Goal: Task Accomplishment & Management: Manage account settings

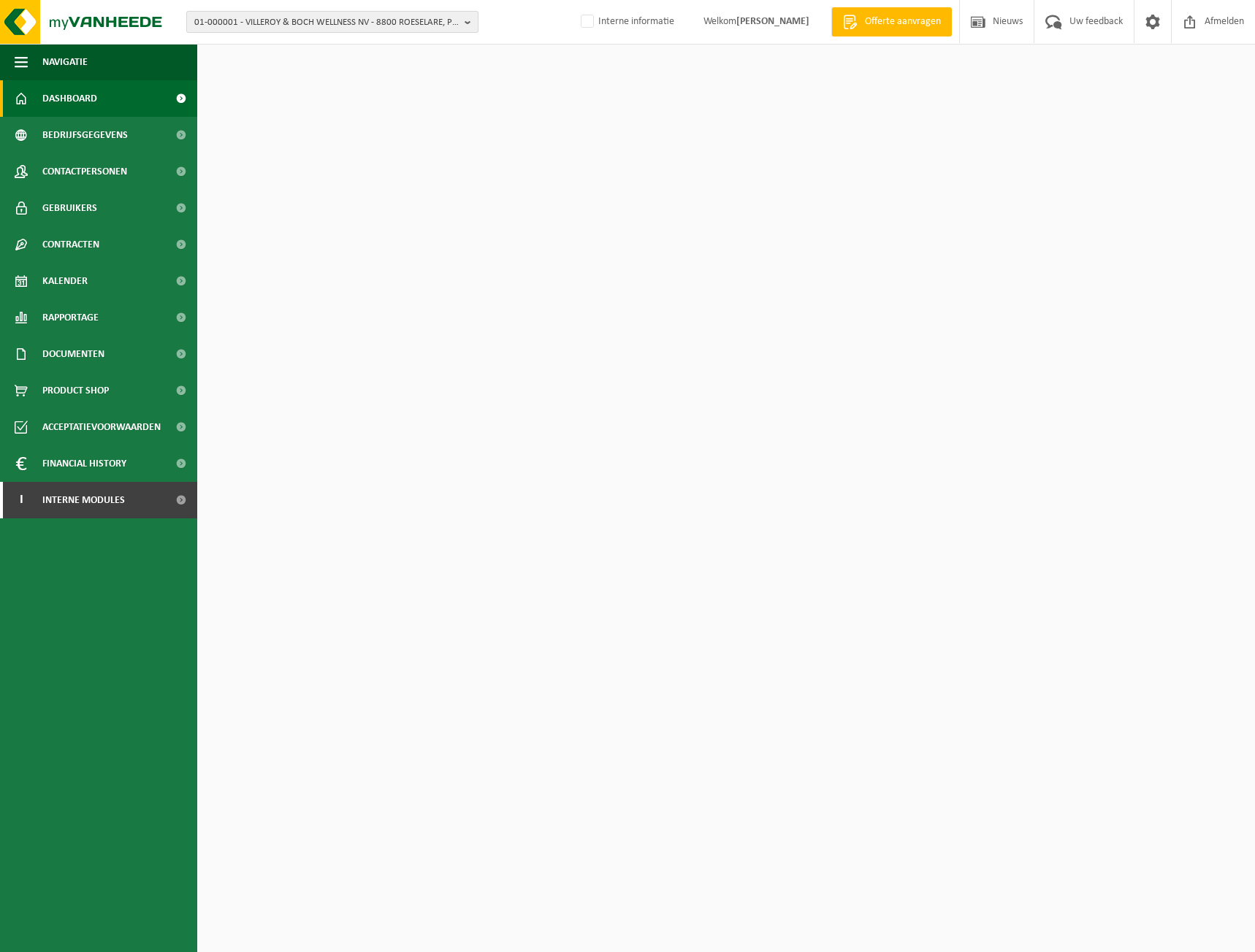
click at [238, 18] on span "01-000001 - VILLEROY & BOCH WELLNESS NV - 8800 ROESELARE, POPULIERSTRAAT 1" at bounding box center [327, 22] width 265 height 22
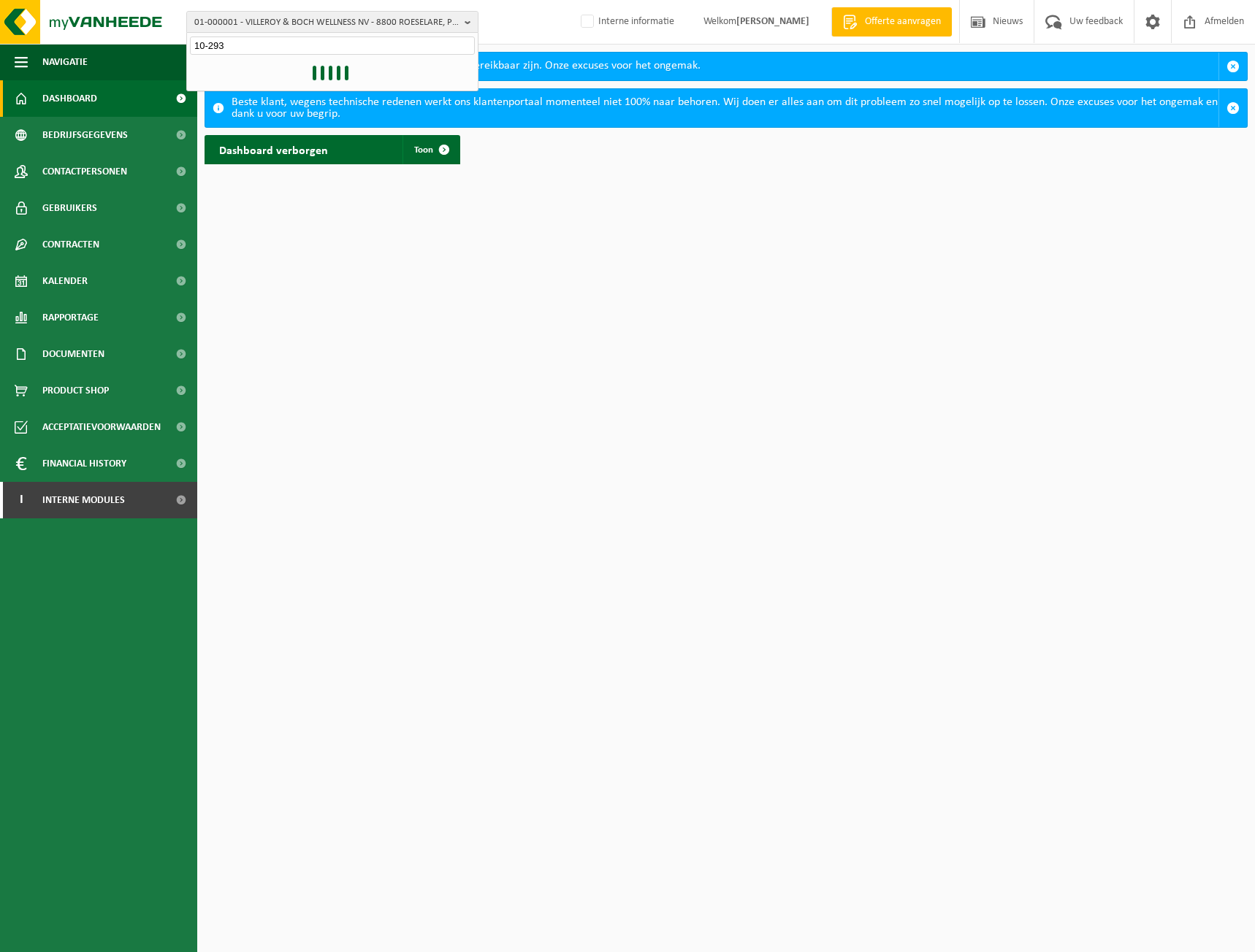
type input "10-2931"
drag, startPoint x: 254, startPoint y: 47, endPoint x: 177, endPoint y: 44, distance: 77.1
click at [177, 44] on div "01-000001 - VILLEROY & BOCH WELLNESS NV - 8800 ROESELARE, POPULIERSTRAAT 1 10-2…" at bounding box center [628, 22] width 1255 height 45
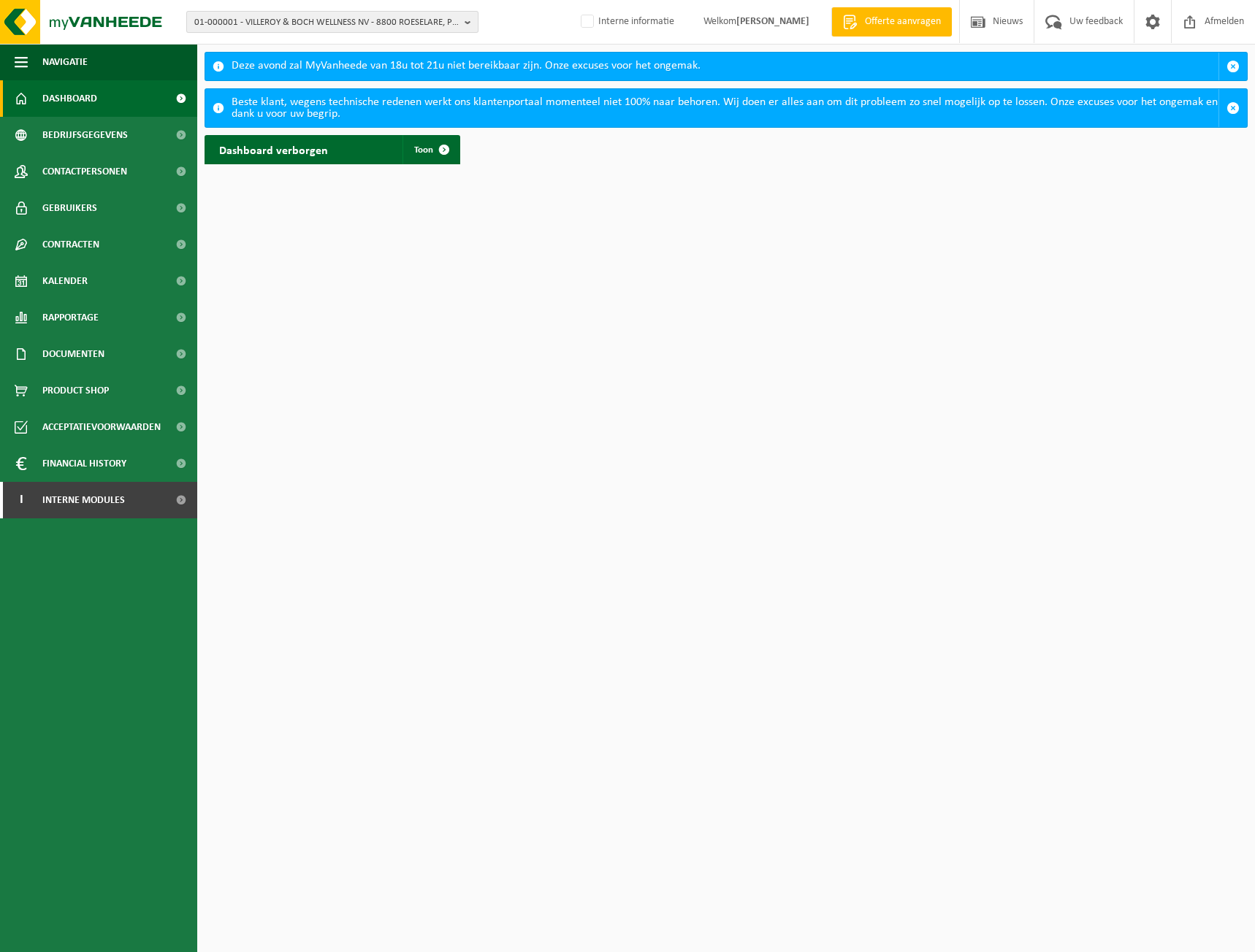
click at [224, 28] on span "01-000001 - VILLEROY & BOCH WELLNESS NV - 8800 ROESELARE, POPULIERSTRAAT 1" at bounding box center [327, 22] width 265 height 22
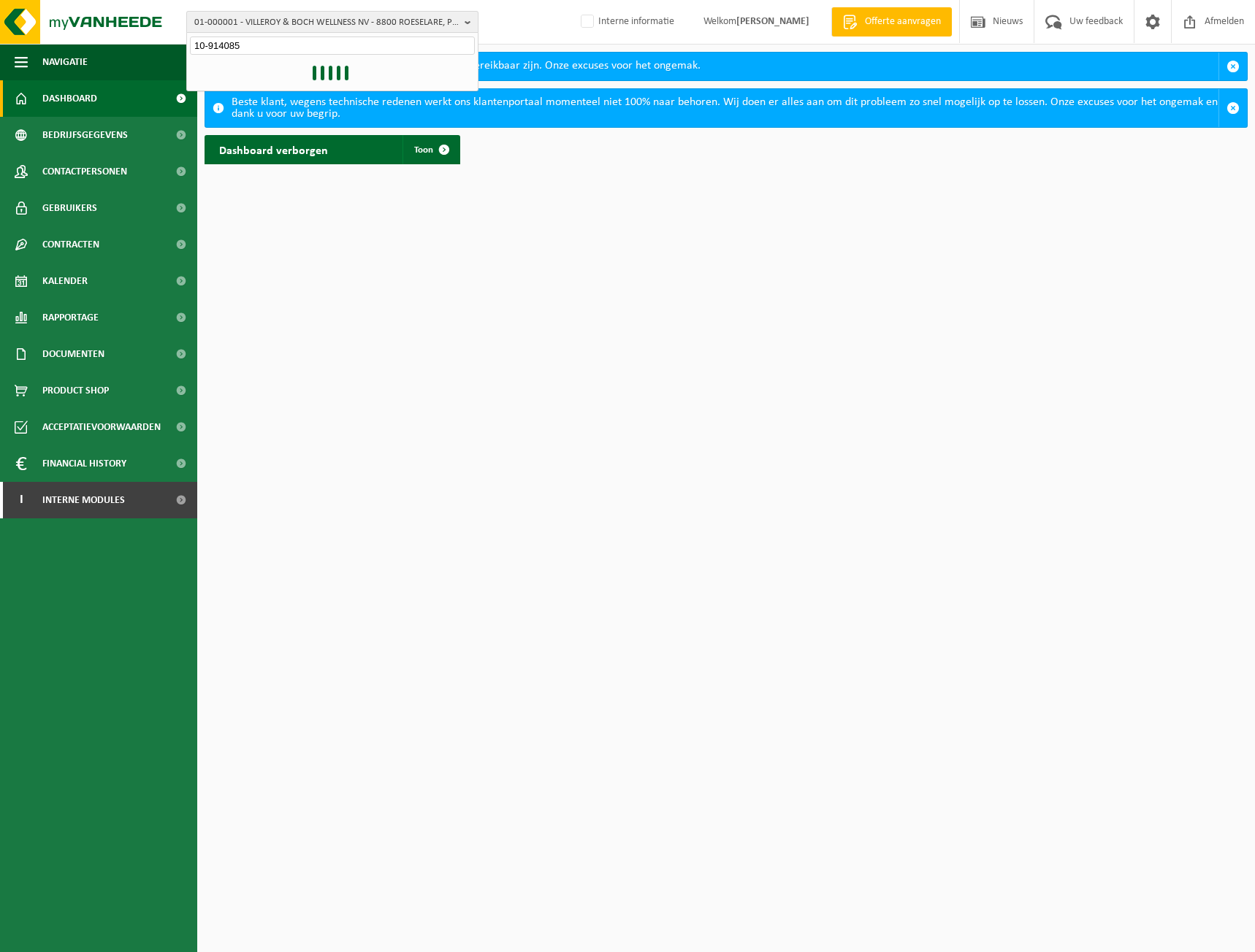
type input "10-914085"
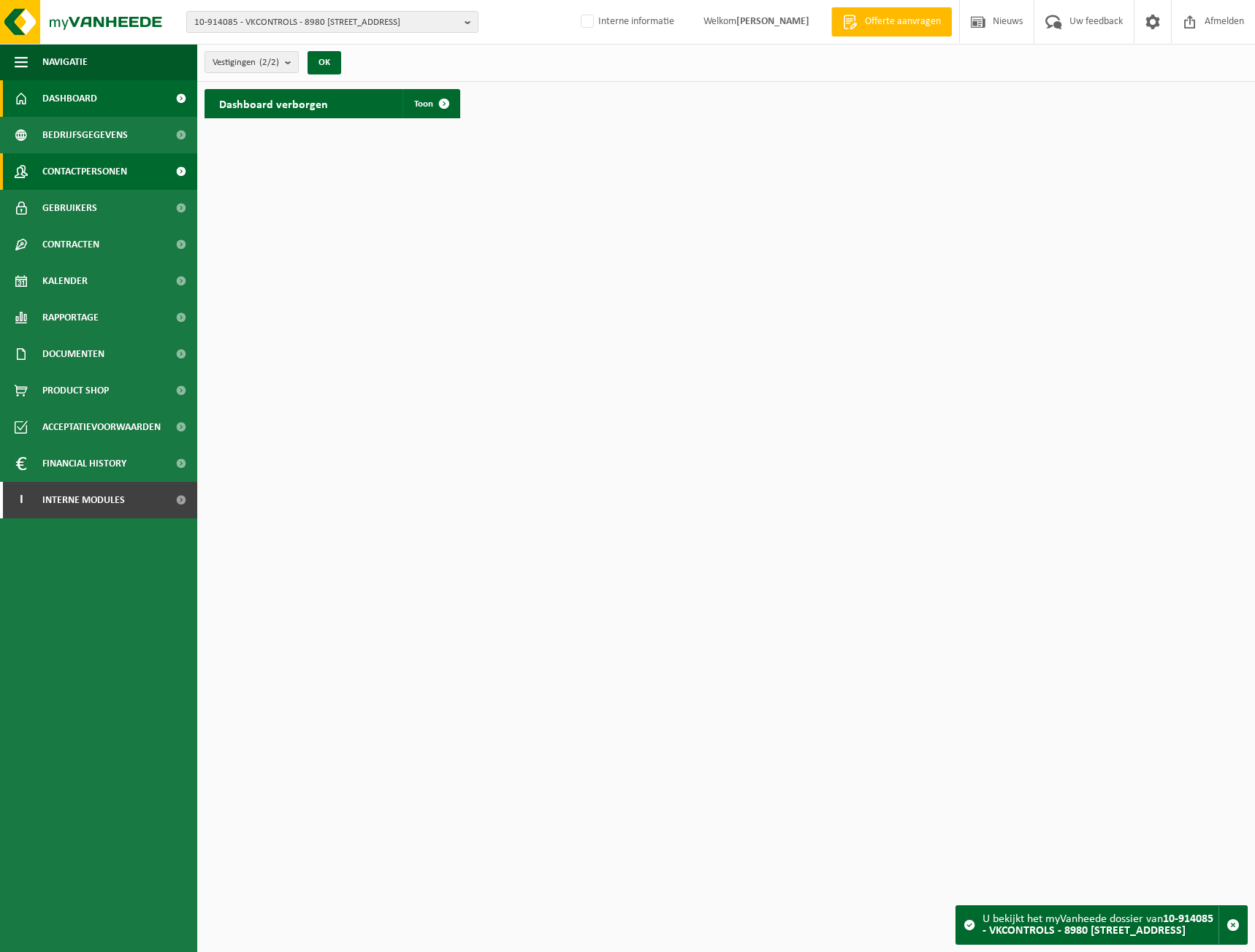
click at [110, 173] on span "Contactpersonen" at bounding box center [85, 172] width 85 height 37
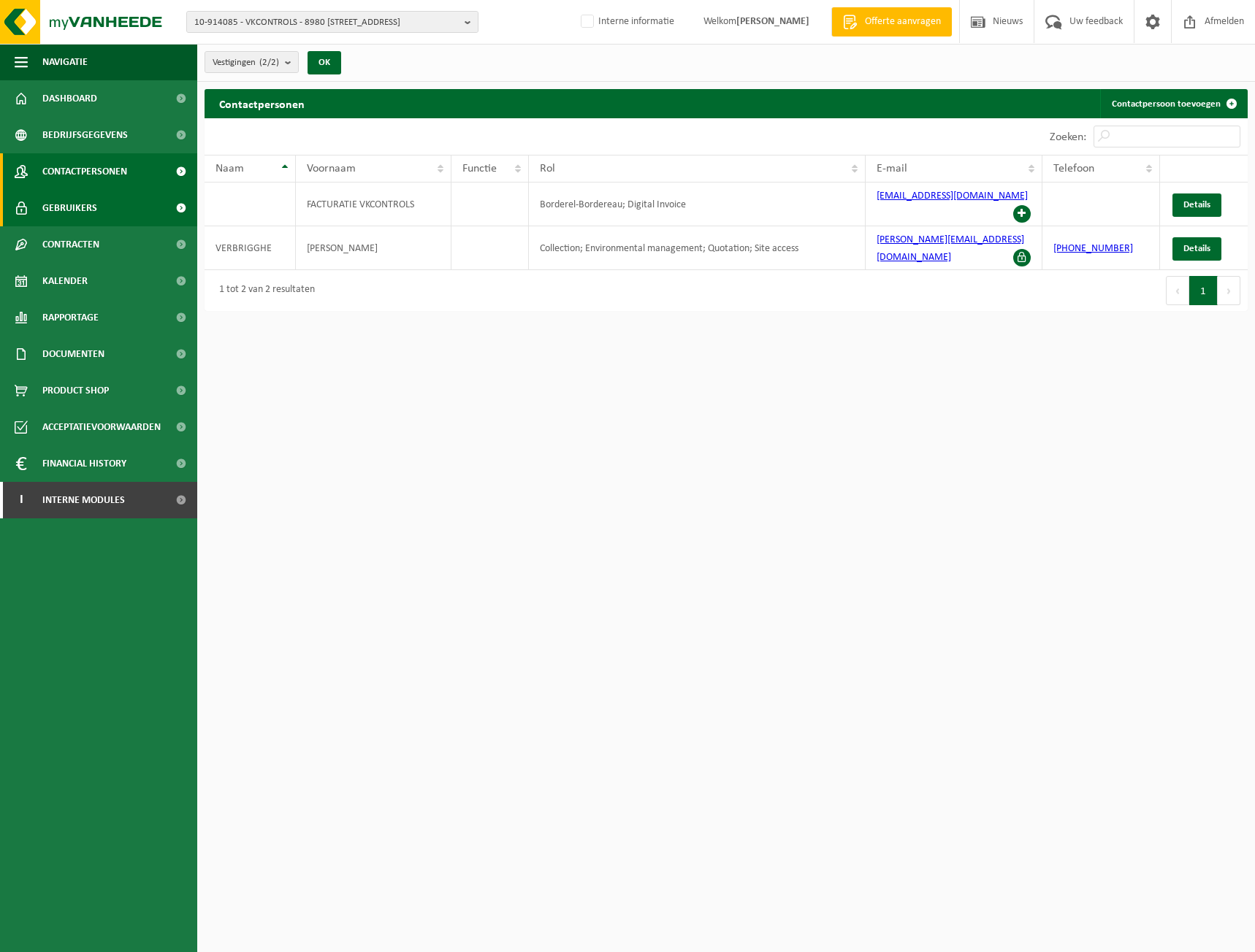
click at [44, 203] on span "Gebruikers" at bounding box center [70, 209] width 55 height 37
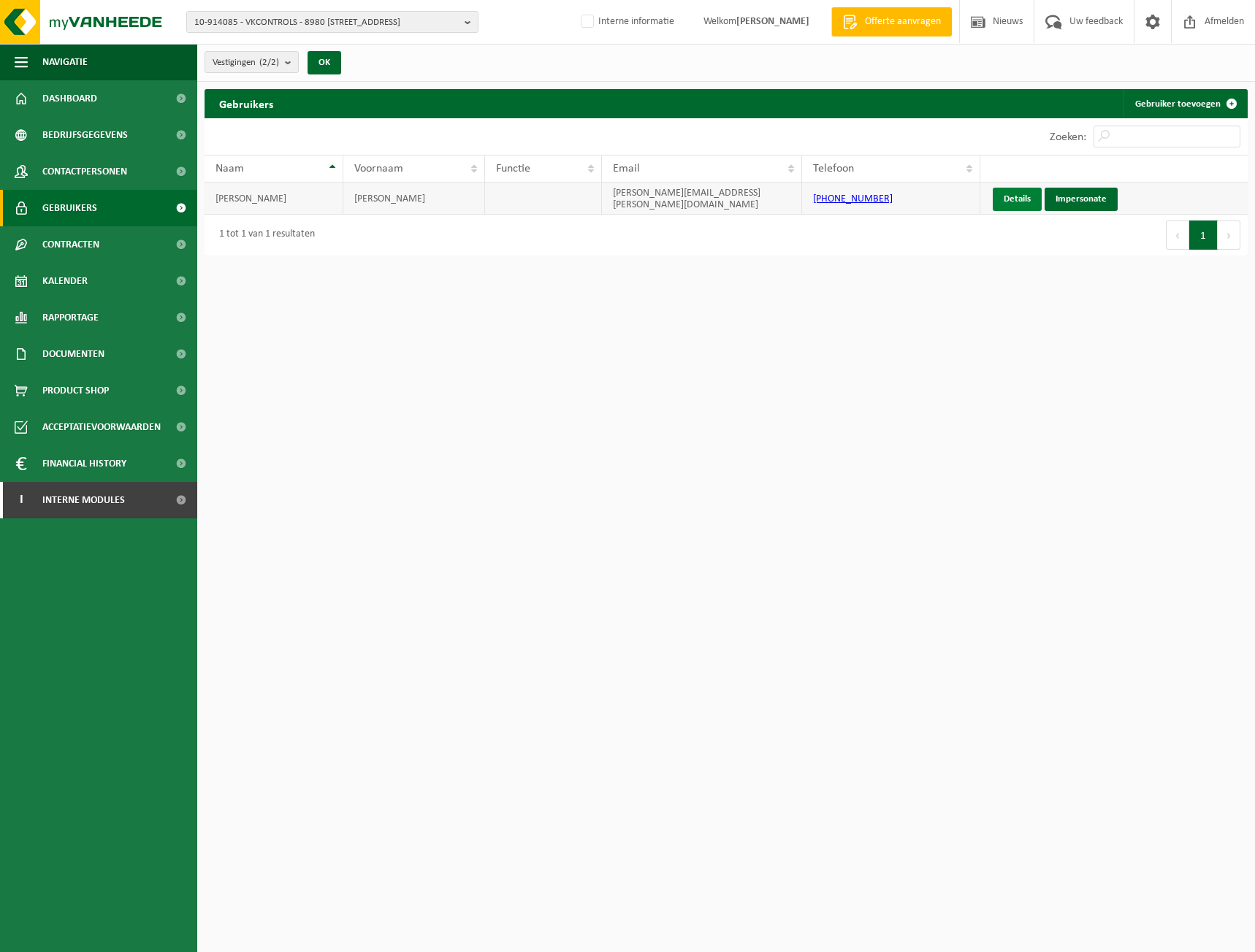
click at [1007, 201] on link "Details" at bounding box center [1017, 199] width 49 height 23
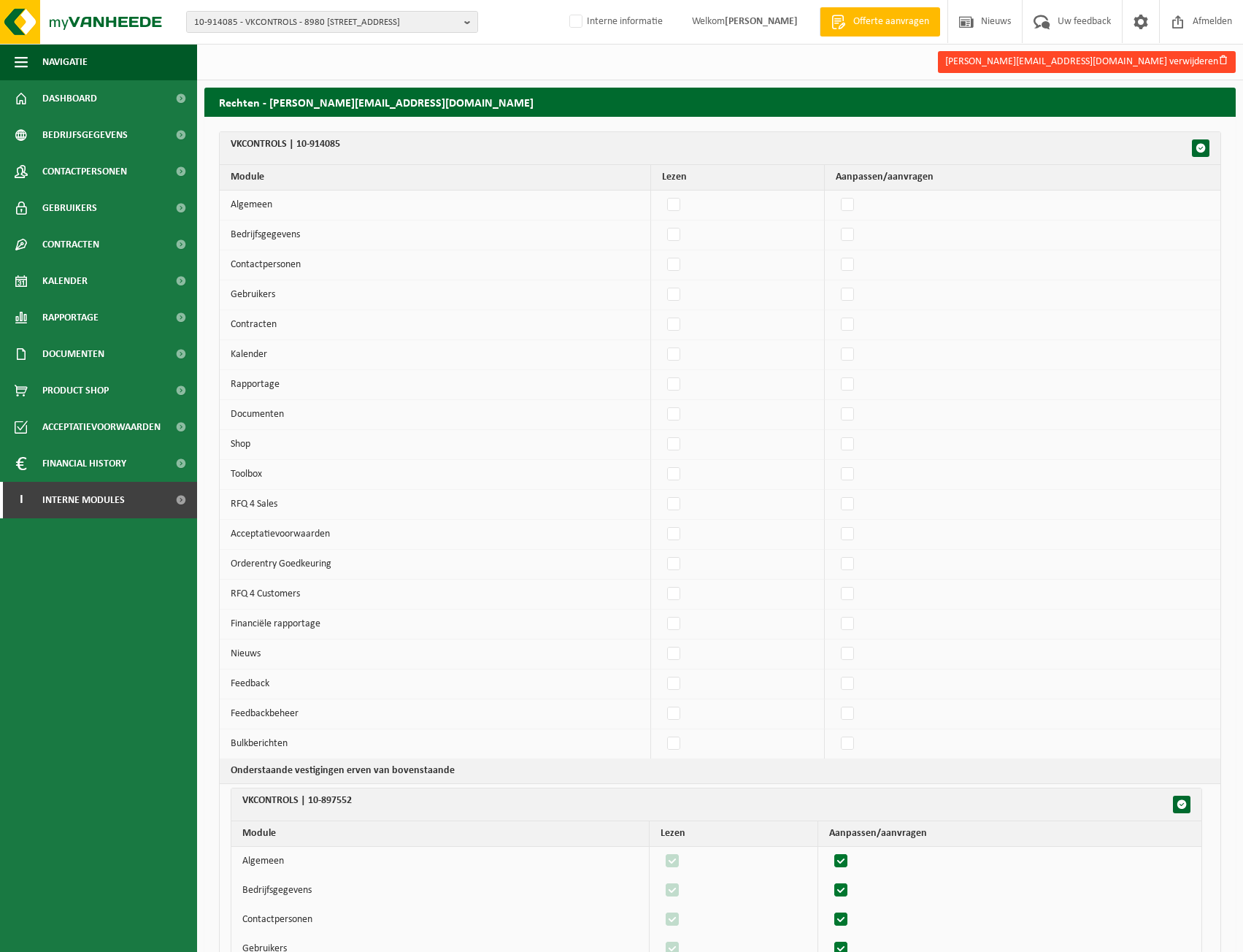
click at [1213, 63] on button "[PERSON_NAME][EMAIL_ADDRESS][DOMAIN_NAME] verwijderen" at bounding box center [1087, 62] width 298 height 22
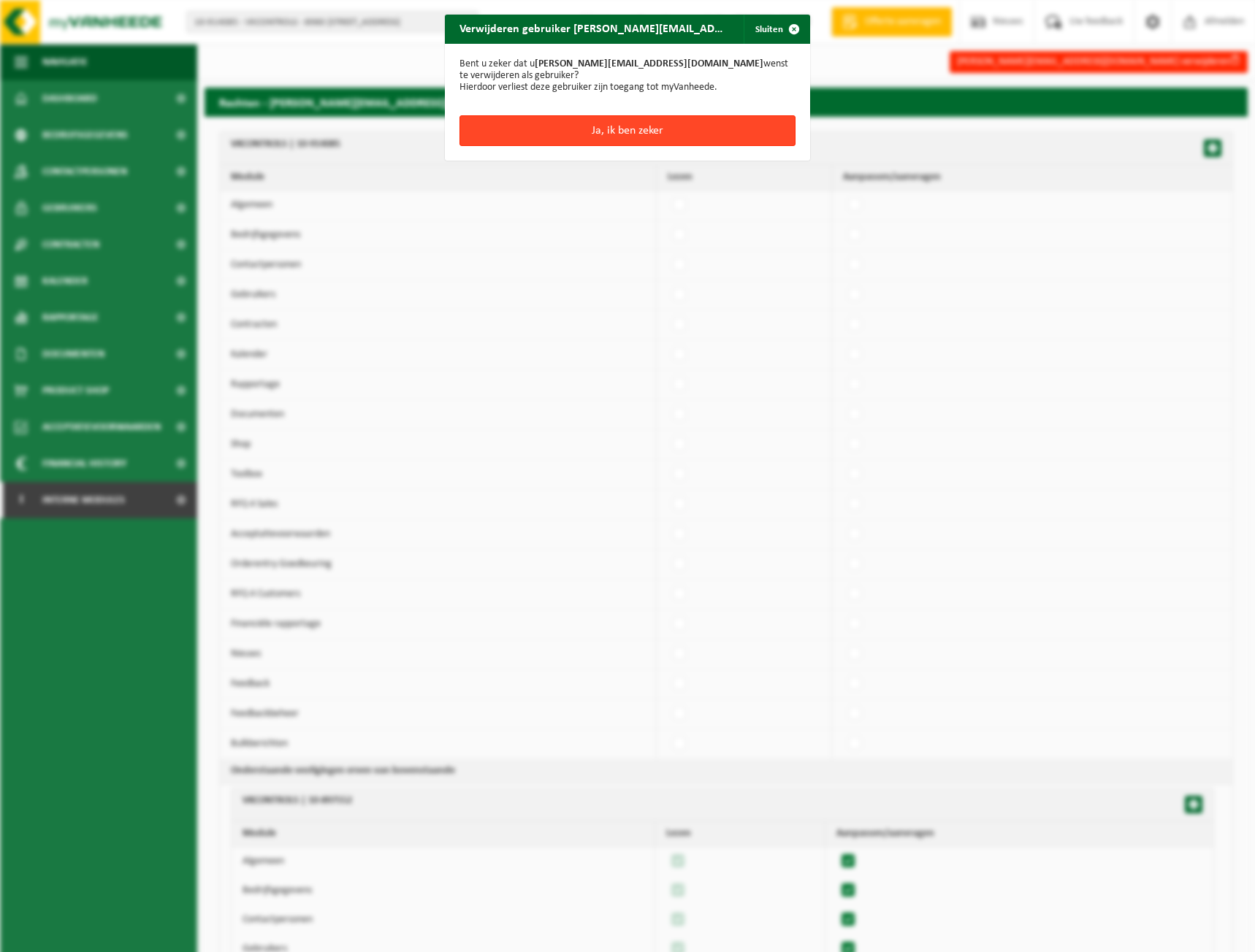
click at [717, 123] on button "Ja, ik ben zeker" at bounding box center [628, 131] width 336 height 30
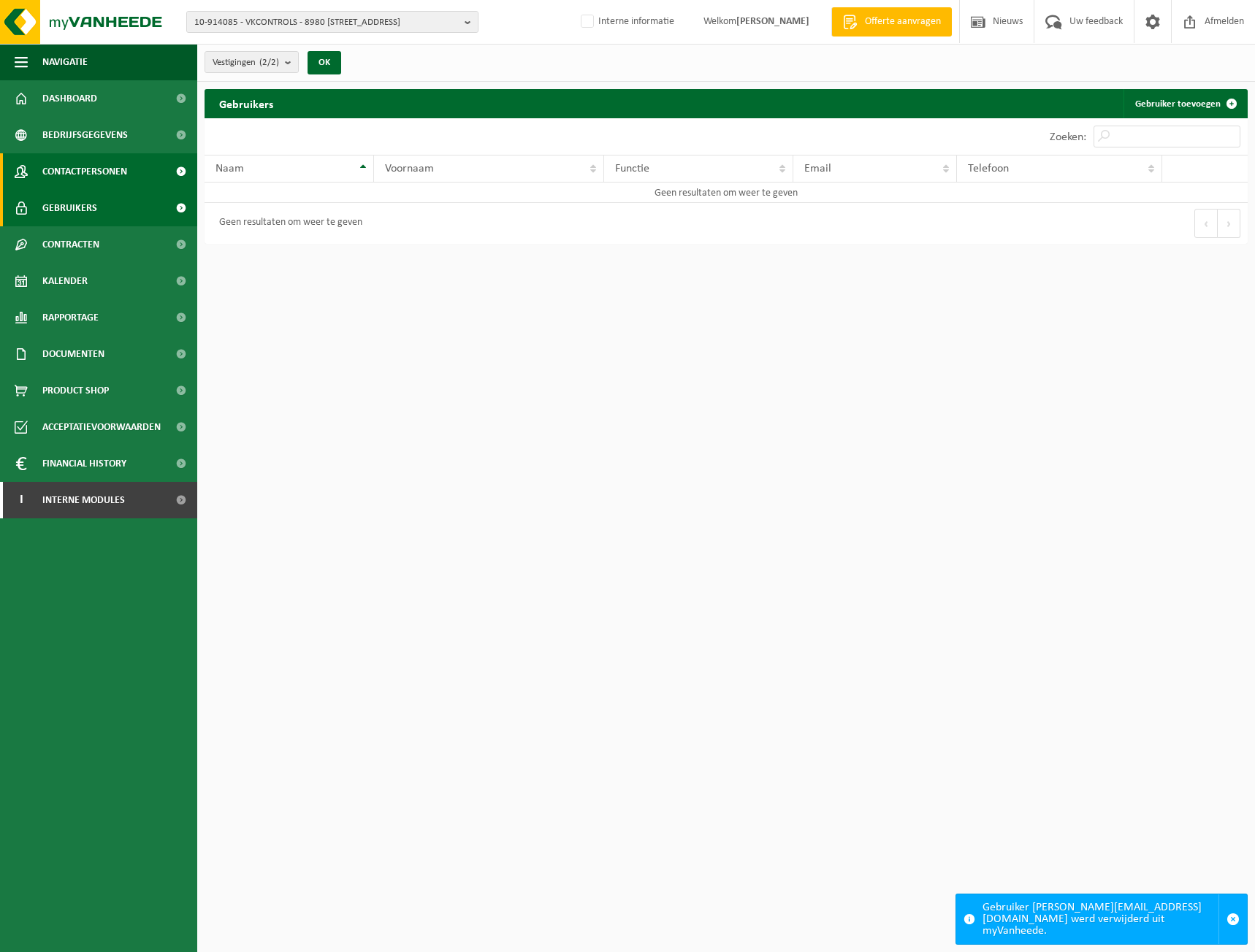
click at [118, 170] on span "Contactpersonen" at bounding box center [85, 172] width 85 height 37
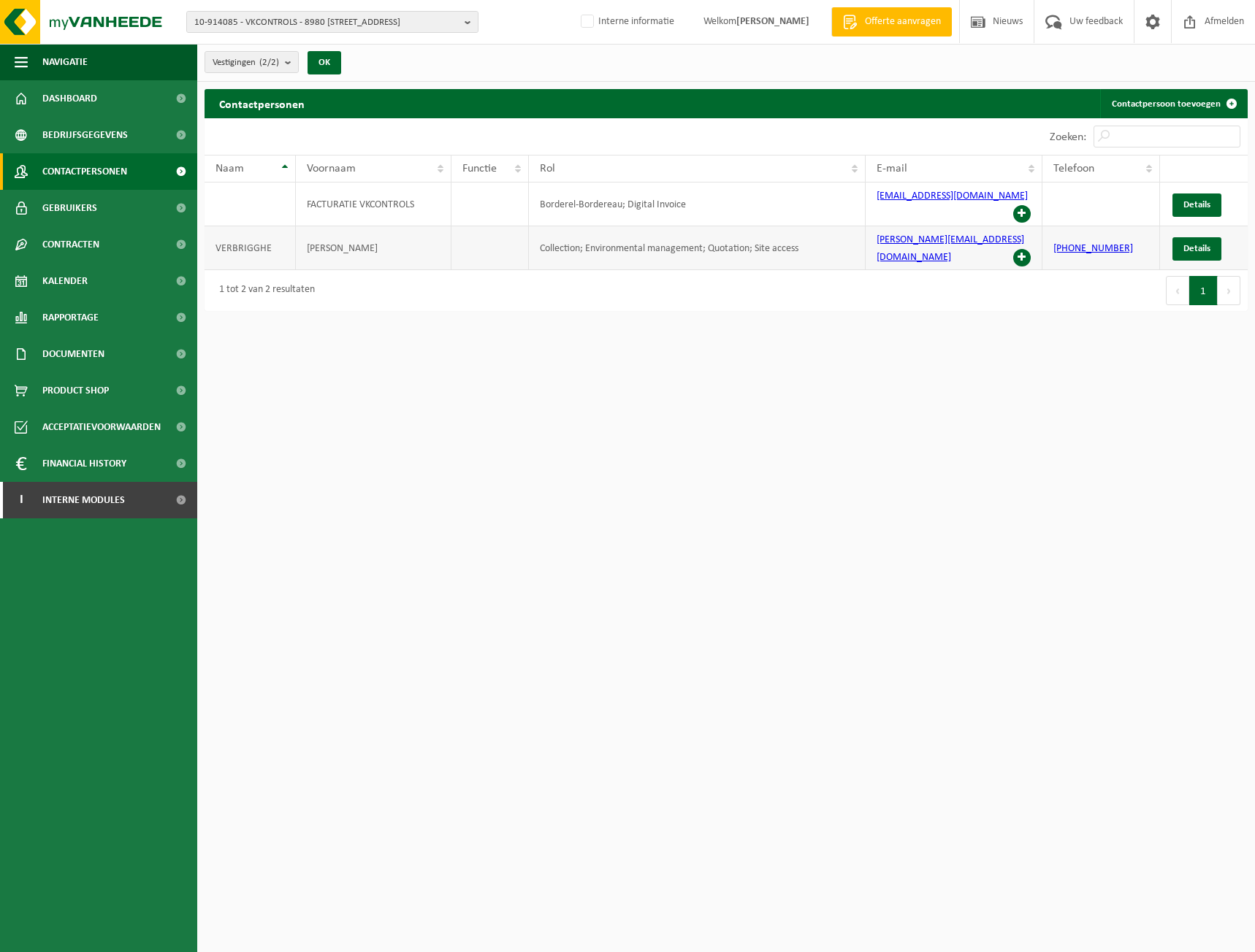
click at [1023, 249] on span at bounding box center [1022, 257] width 18 height 18
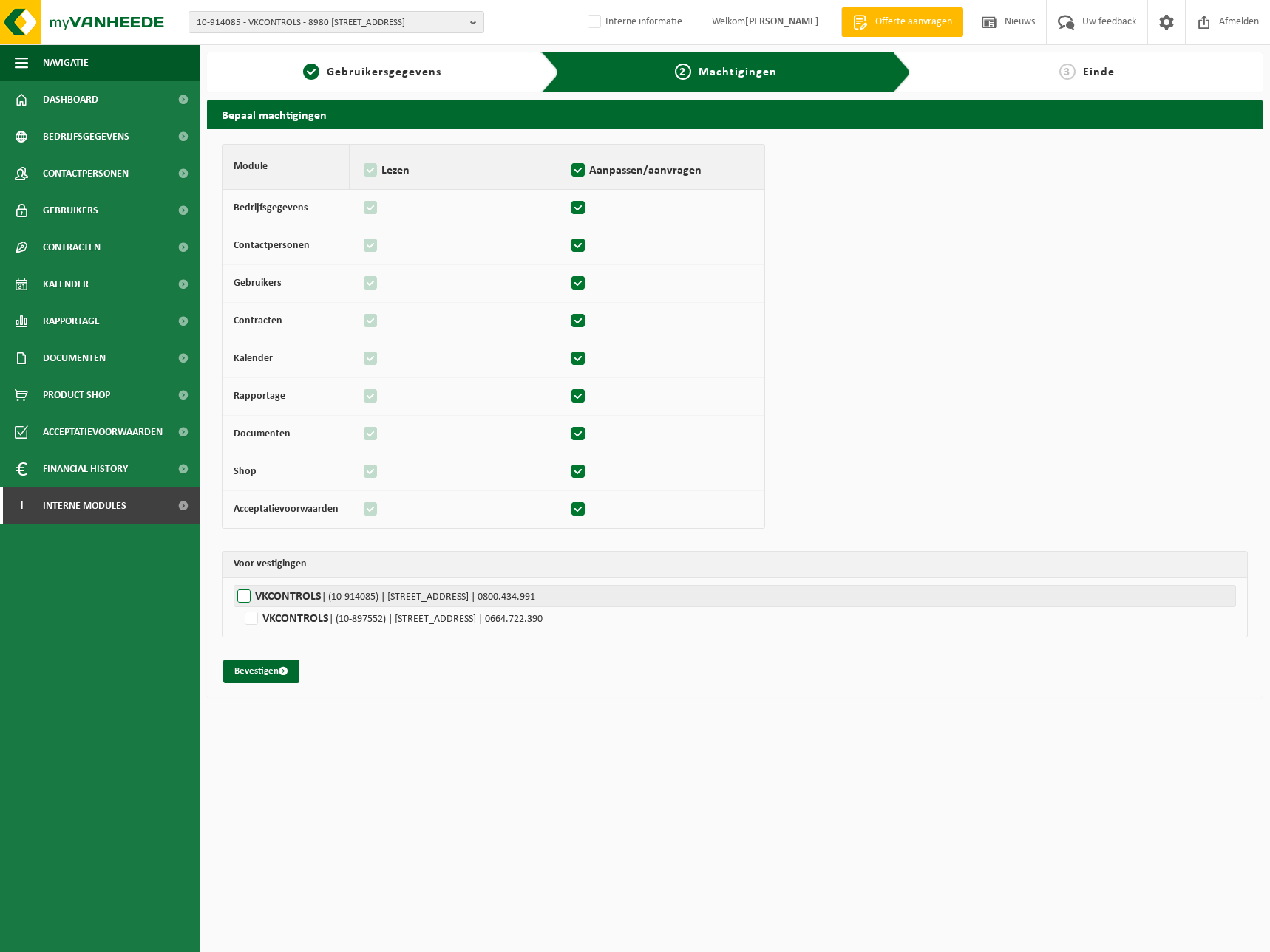
click at [292, 599] on label"] "VKCONTROLS | (10-914085) | ROZESTRAAT 32, 8980 PASSENDALE | 0800.434.991" at bounding box center [735, 596] width 1002 height 22
click at [292, 599] on input "VKCONTROLS | (10-914085) | ROZESTRAAT 32, 8980 PASSENDALE | 0800.434.991" at bounding box center [869, 596] width 1270 height 22
checkbox input "true"
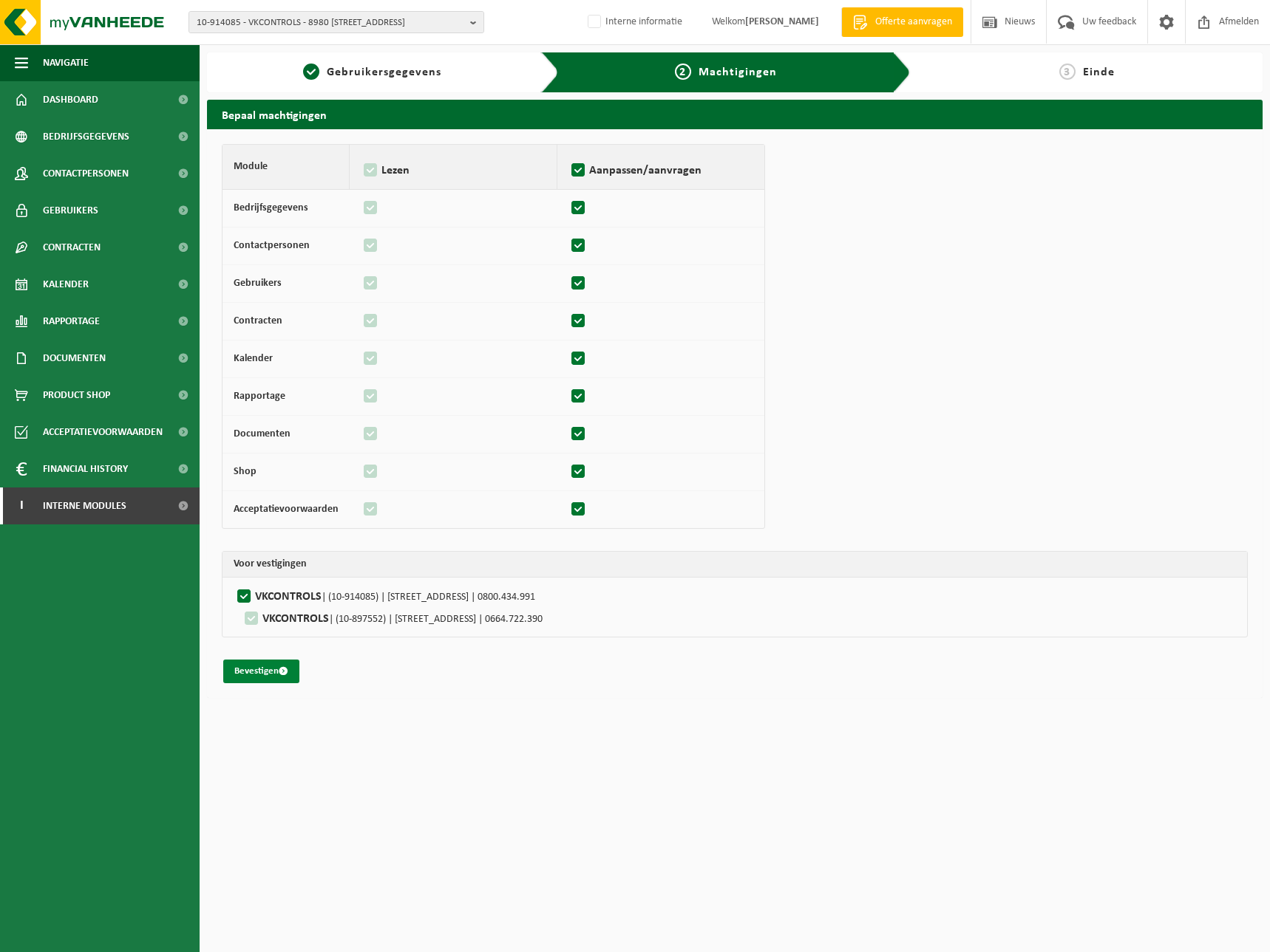
click at [269, 668] on button "Bevestigen" at bounding box center [261, 671] width 76 height 24
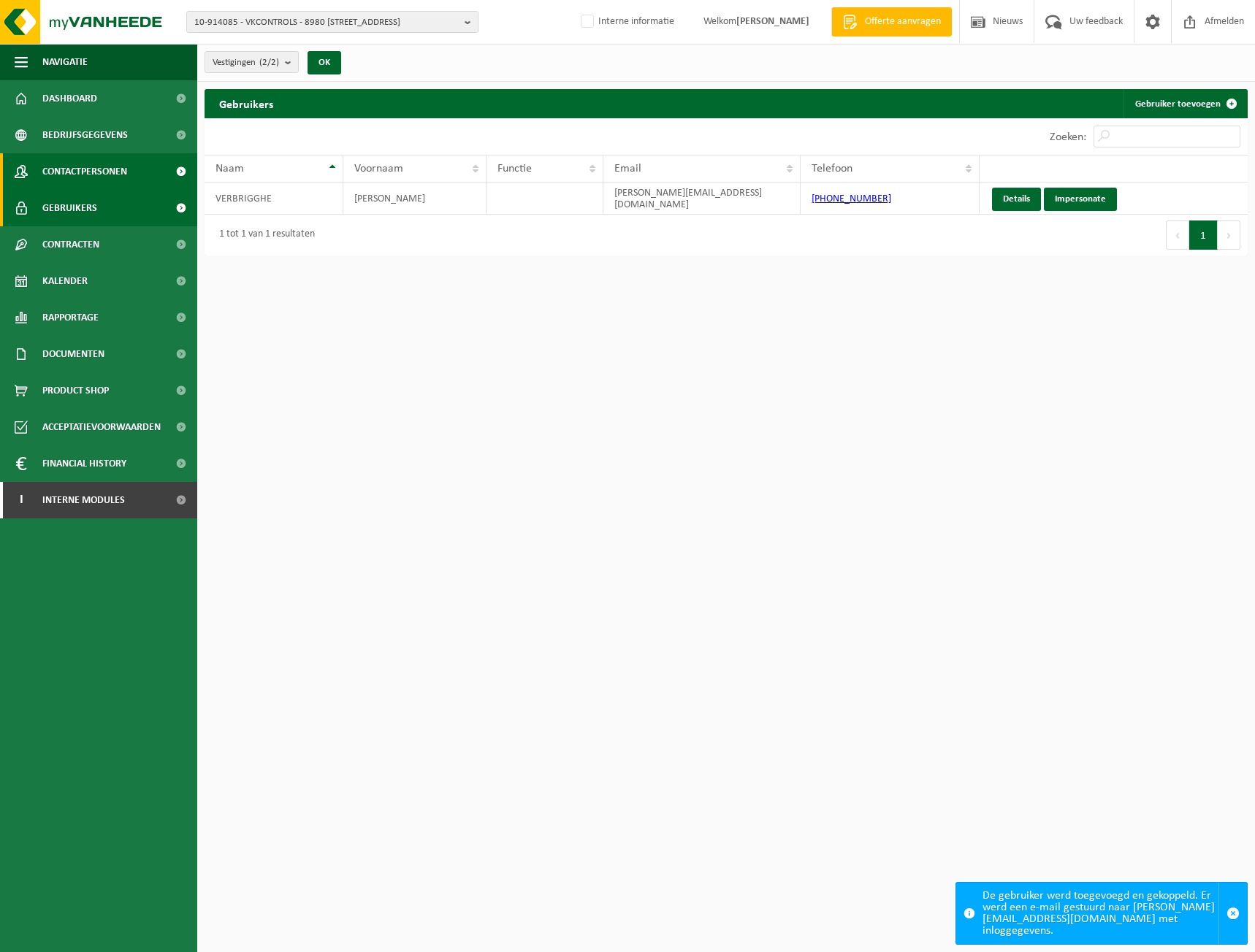
click at [98, 167] on span "Contactpersonen" at bounding box center [85, 172] width 85 height 37
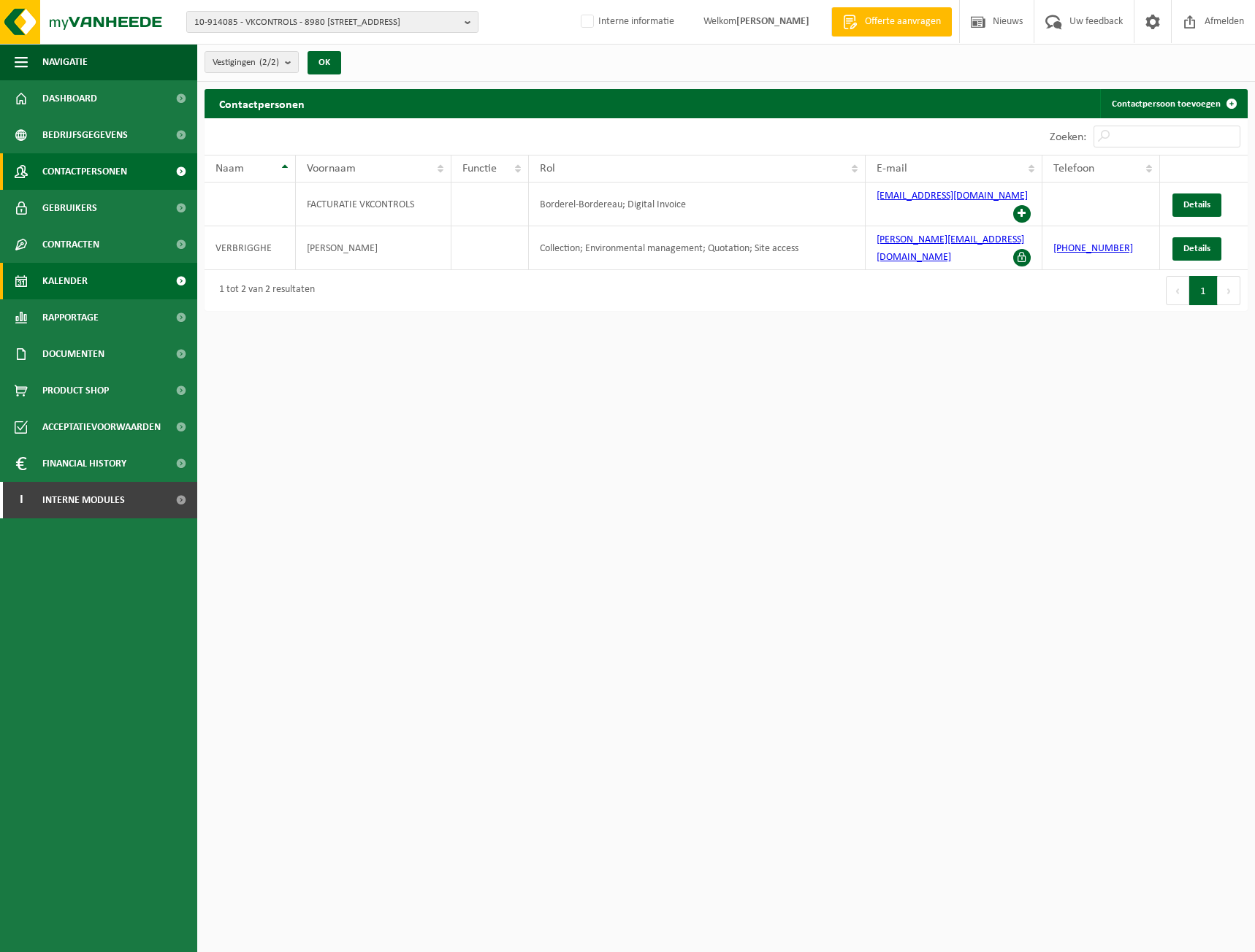
click at [72, 290] on span "Kalender" at bounding box center [65, 282] width 45 height 37
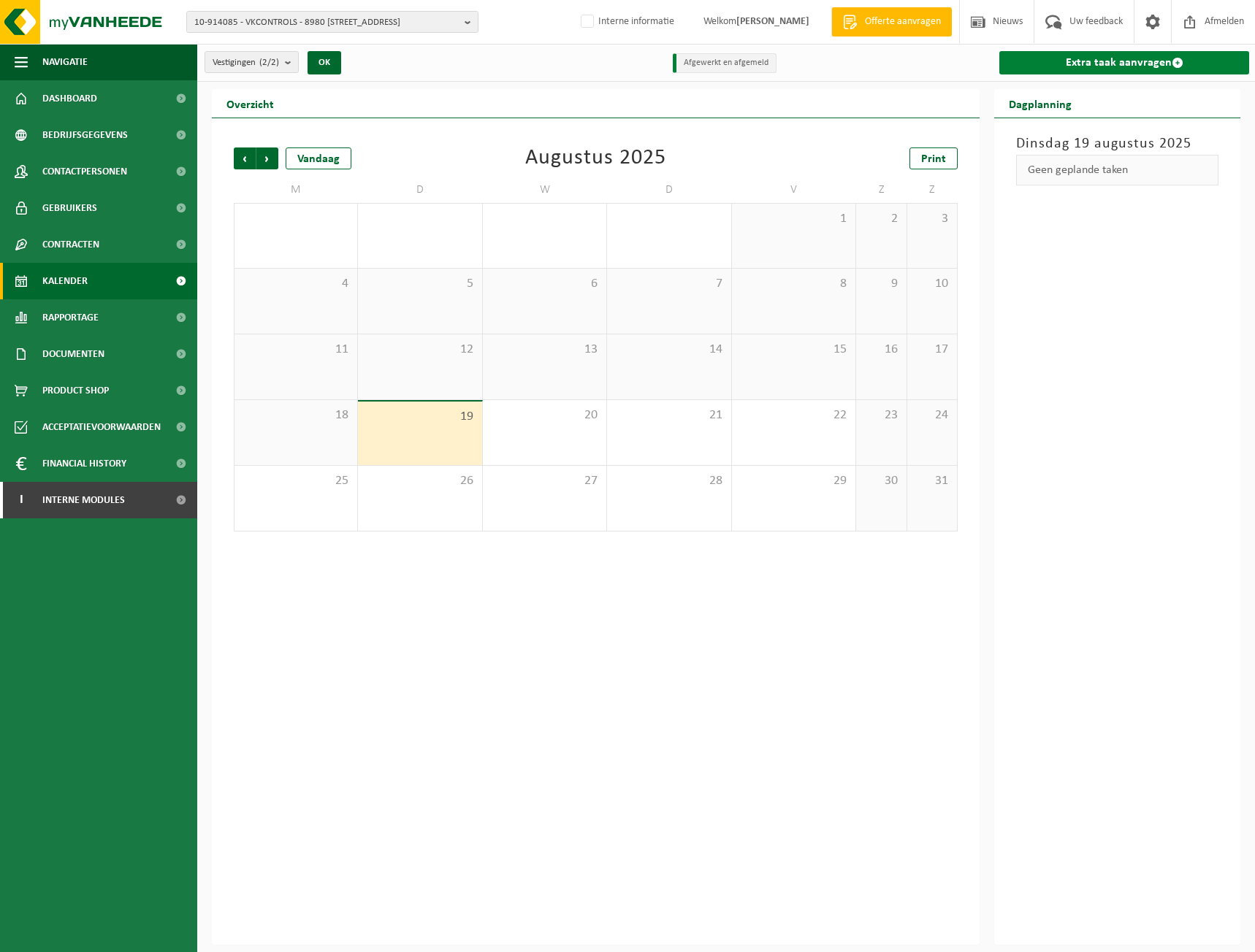
click at [1070, 54] on link "Extra taak aanvragen" at bounding box center [1123, 63] width 250 height 23
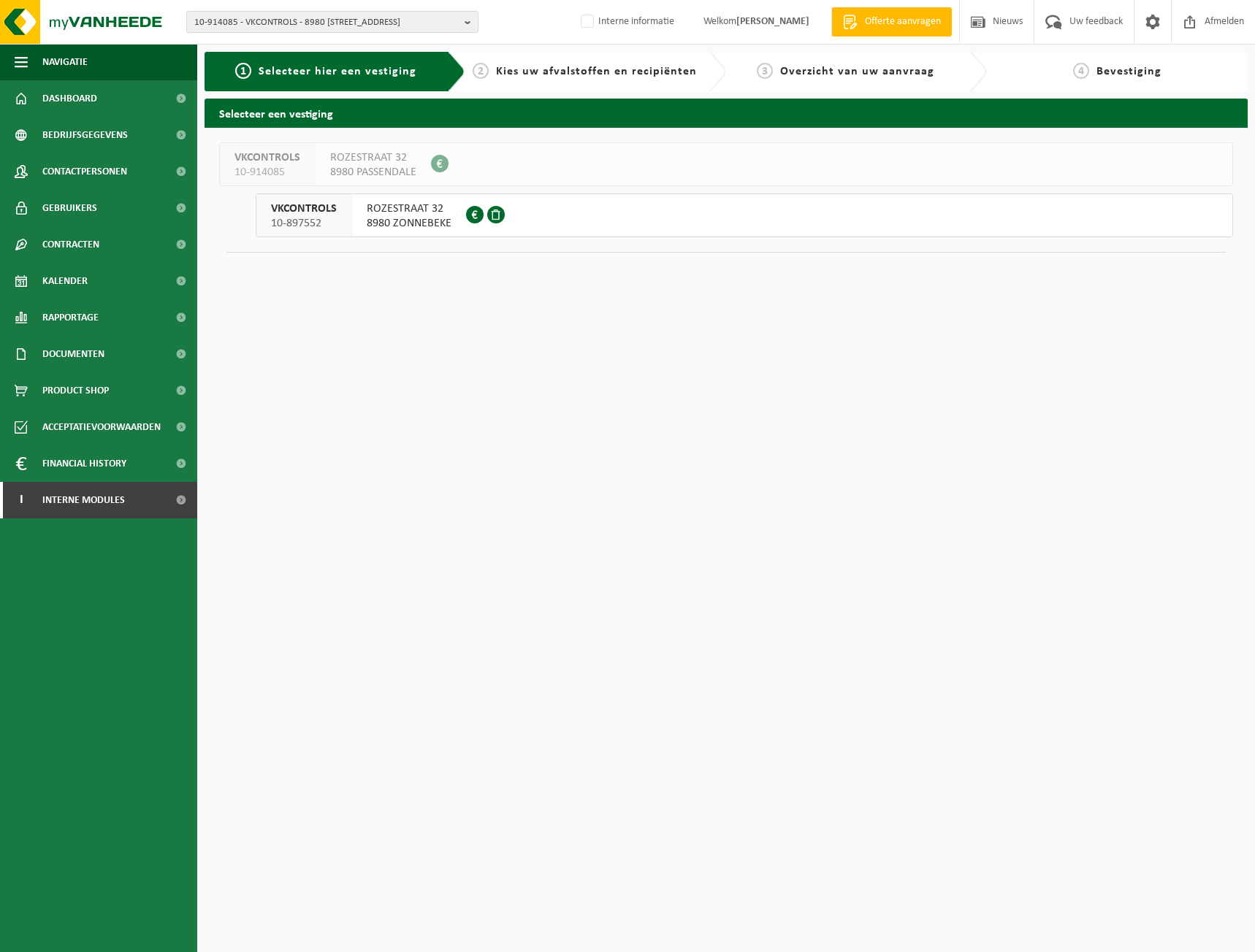
click at [411, 228] on span "8980 ZONNEBEKE" at bounding box center [409, 223] width 85 height 14
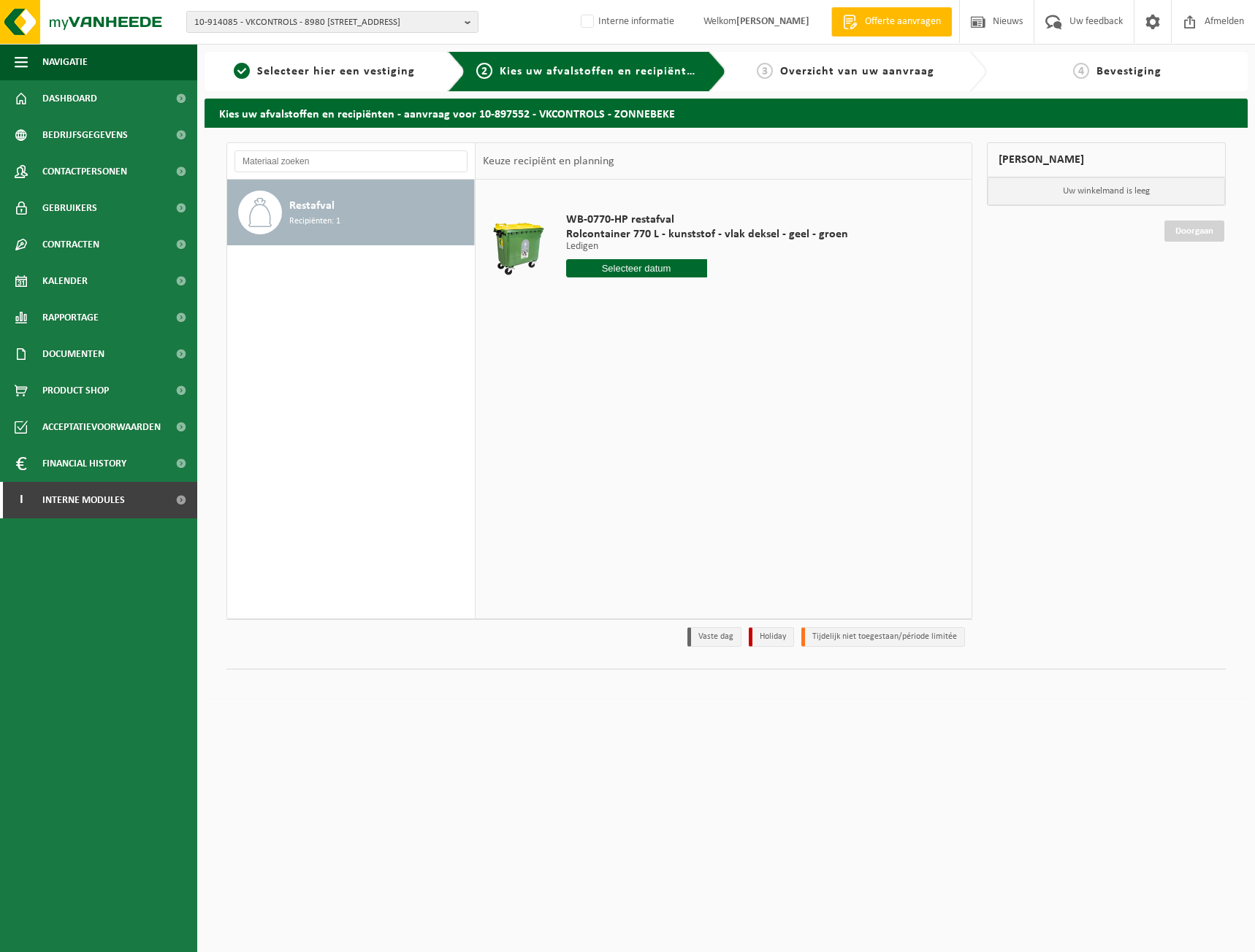
click at [656, 269] on input "text" at bounding box center [636, 268] width 141 height 18
click at [580, 448] on div "25" at bounding box center [579, 444] width 26 height 23
type input "Van [DATE]"
click at [619, 322] on button "In winkelmand" at bounding box center [607, 323] width 80 height 23
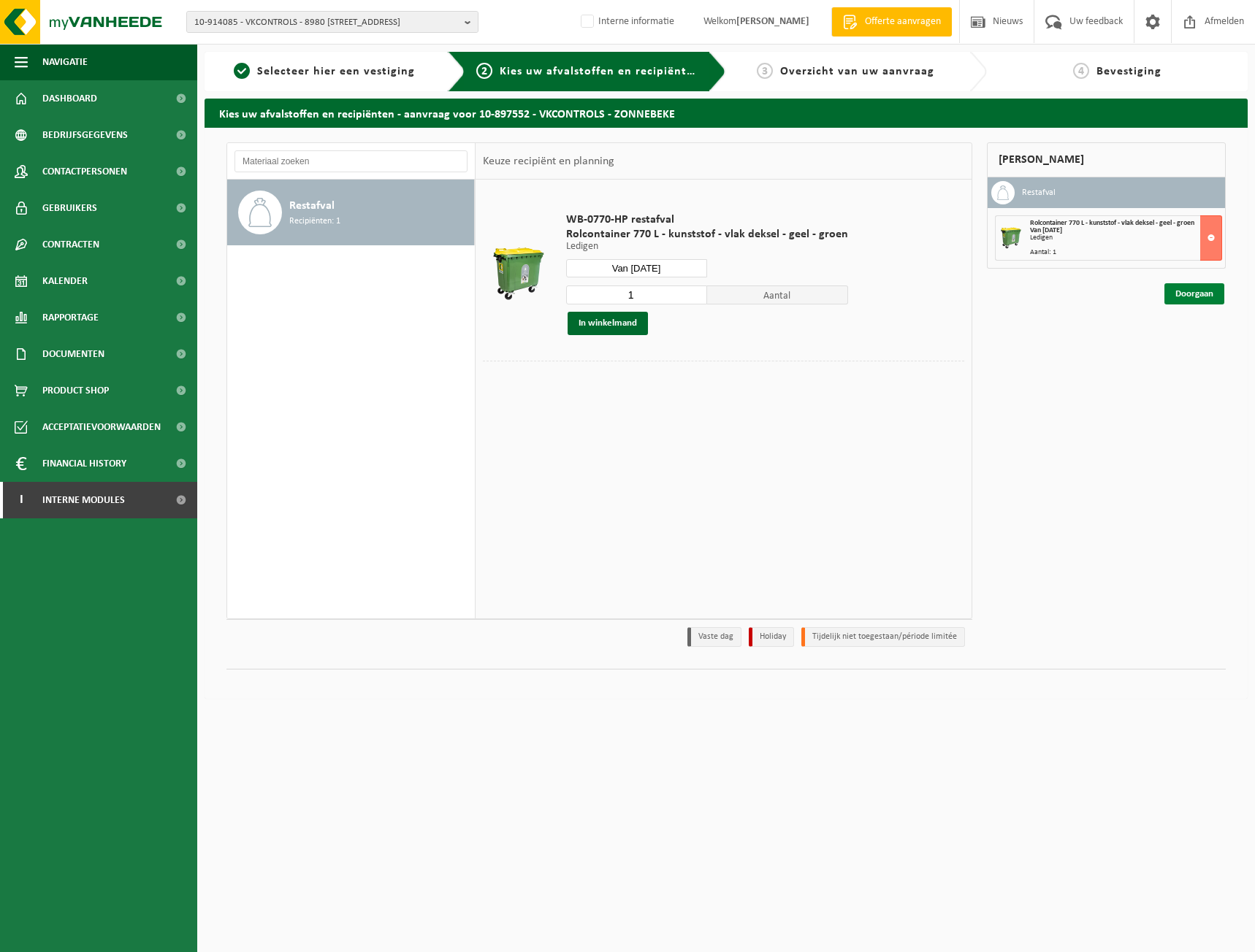
click at [1187, 294] on link "Doorgaan" at bounding box center [1194, 294] width 60 height 21
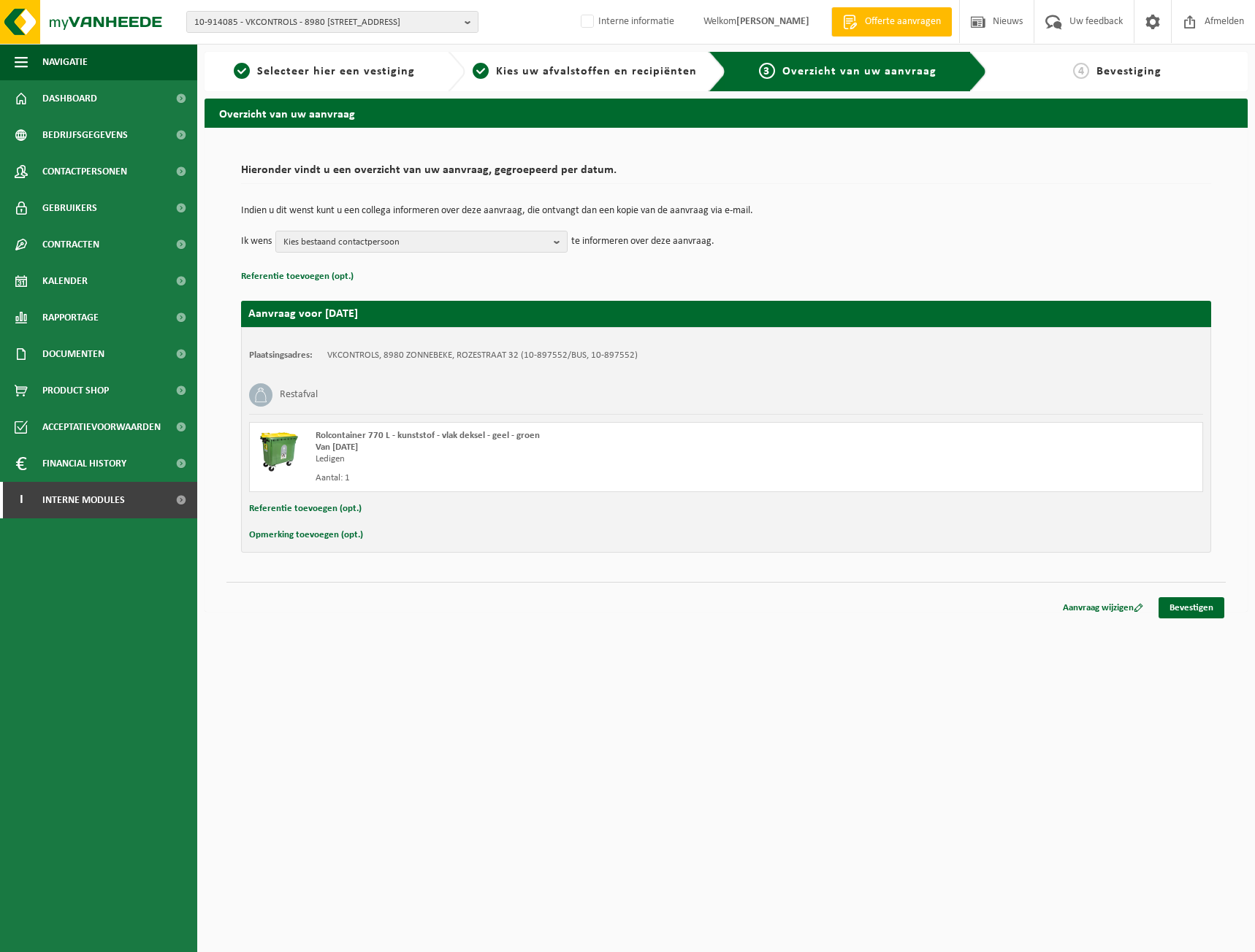
click at [404, 253] on div "Indien u dit wenst kunt u een collega informeren over deze aanvraag, die ontvan…" at bounding box center [725, 229] width 970 height 76
click at [406, 240] on span "Kies bestaand contactpersoon" at bounding box center [416, 242] width 265 height 22
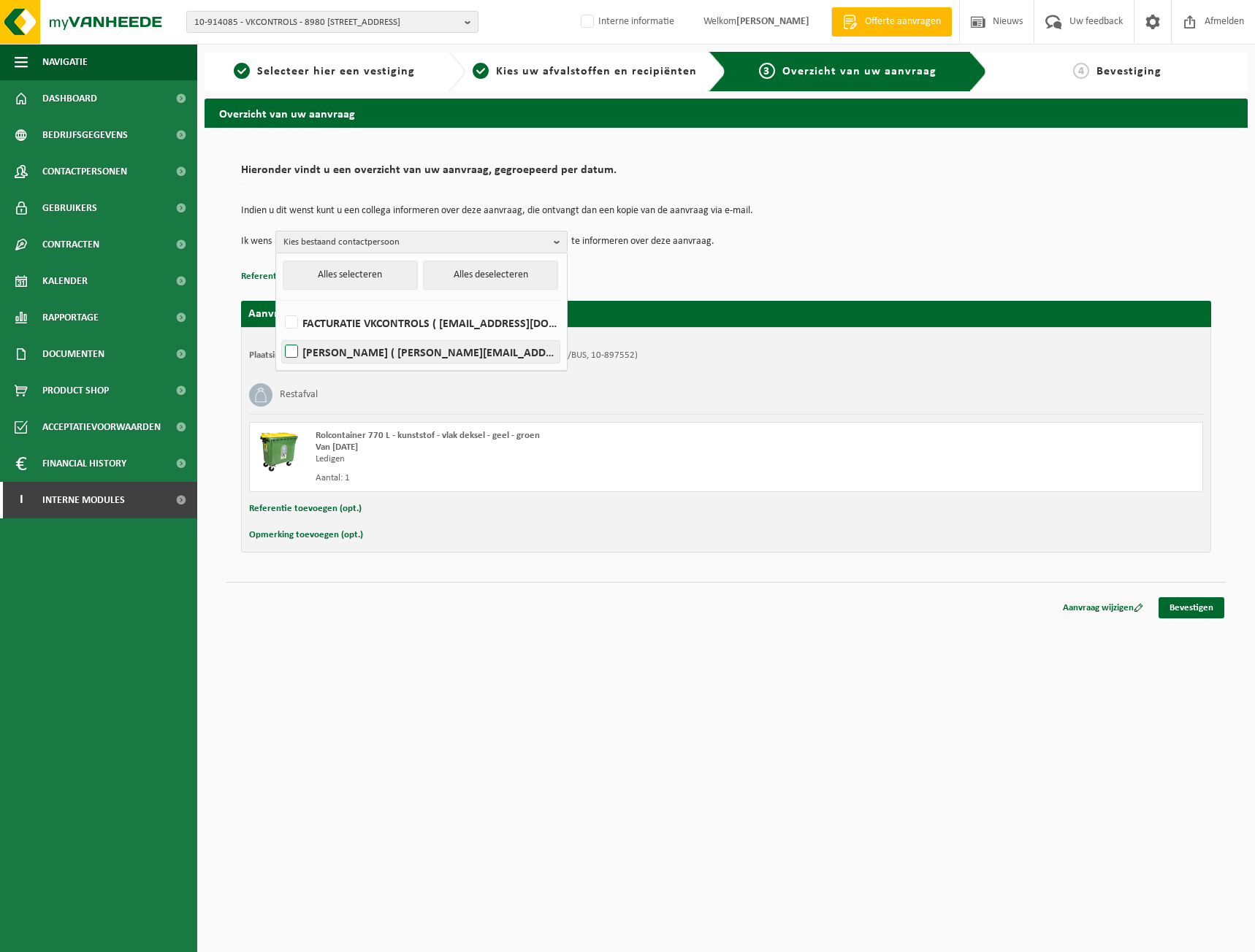
click at [310, 349] on label "[PERSON_NAME] ( [PERSON_NAME][EMAIL_ADDRESS][DOMAIN_NAME] )" at bounding box center [420, 351] width 278 height 22
click at [280, 334] on input "[PERSON_NAME] ( [PERSON_NAME][EMAIL_ADDRESS][DOMAIN_NAME] )" at bounding box center [279, 333] width 1 height 1
checkbox input "true"
click at [713, 522] on div "Plaatsingsadres: VKCONTROLS, [STREET_ADDRESS] (10-897552/BUS, 10-897552) Restaf…" at bounding box center [725, 440] width 970 height 225
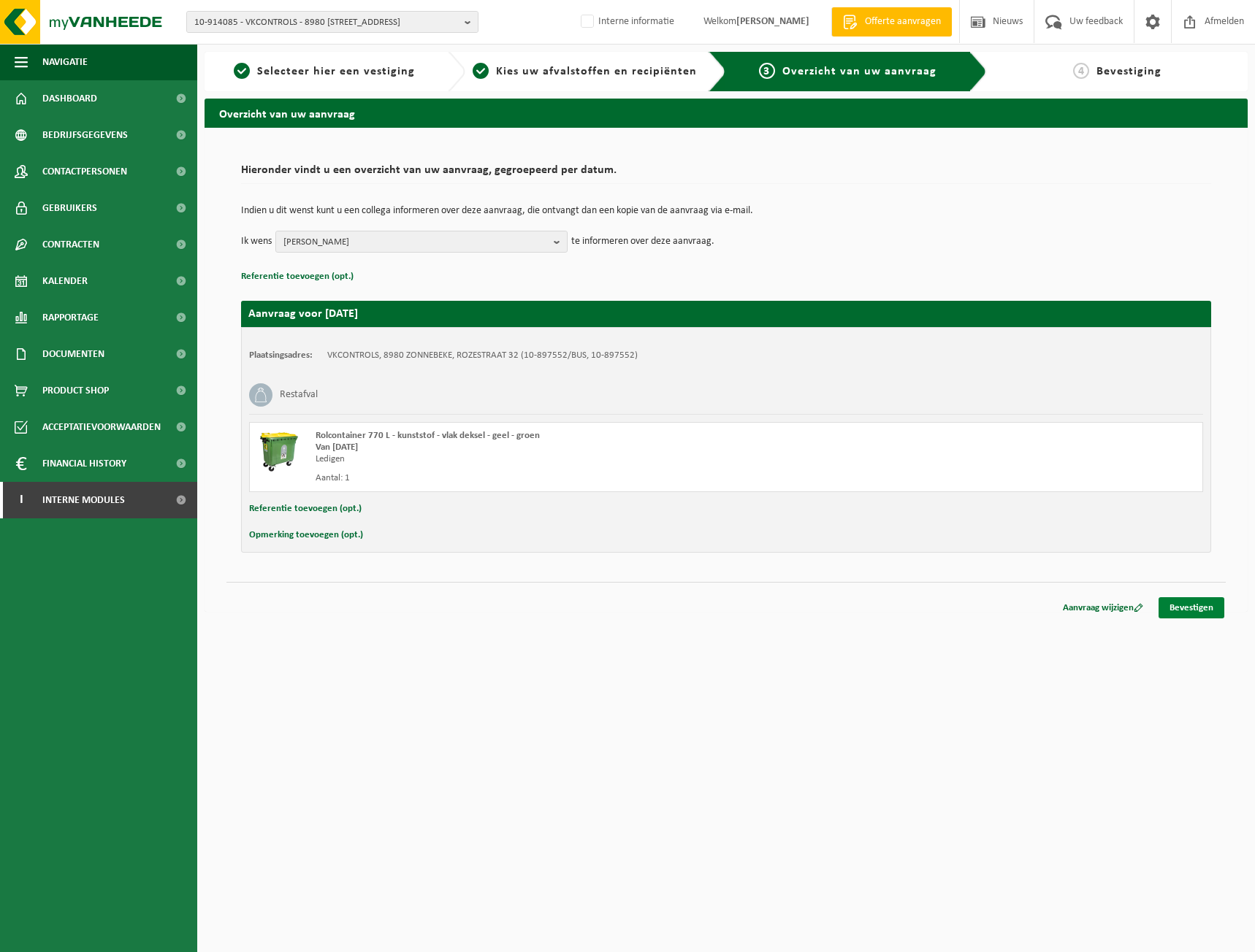
click at [1208, 609] on link "Bevestigen" at bounding box center [1192, 608] width 66 height 21
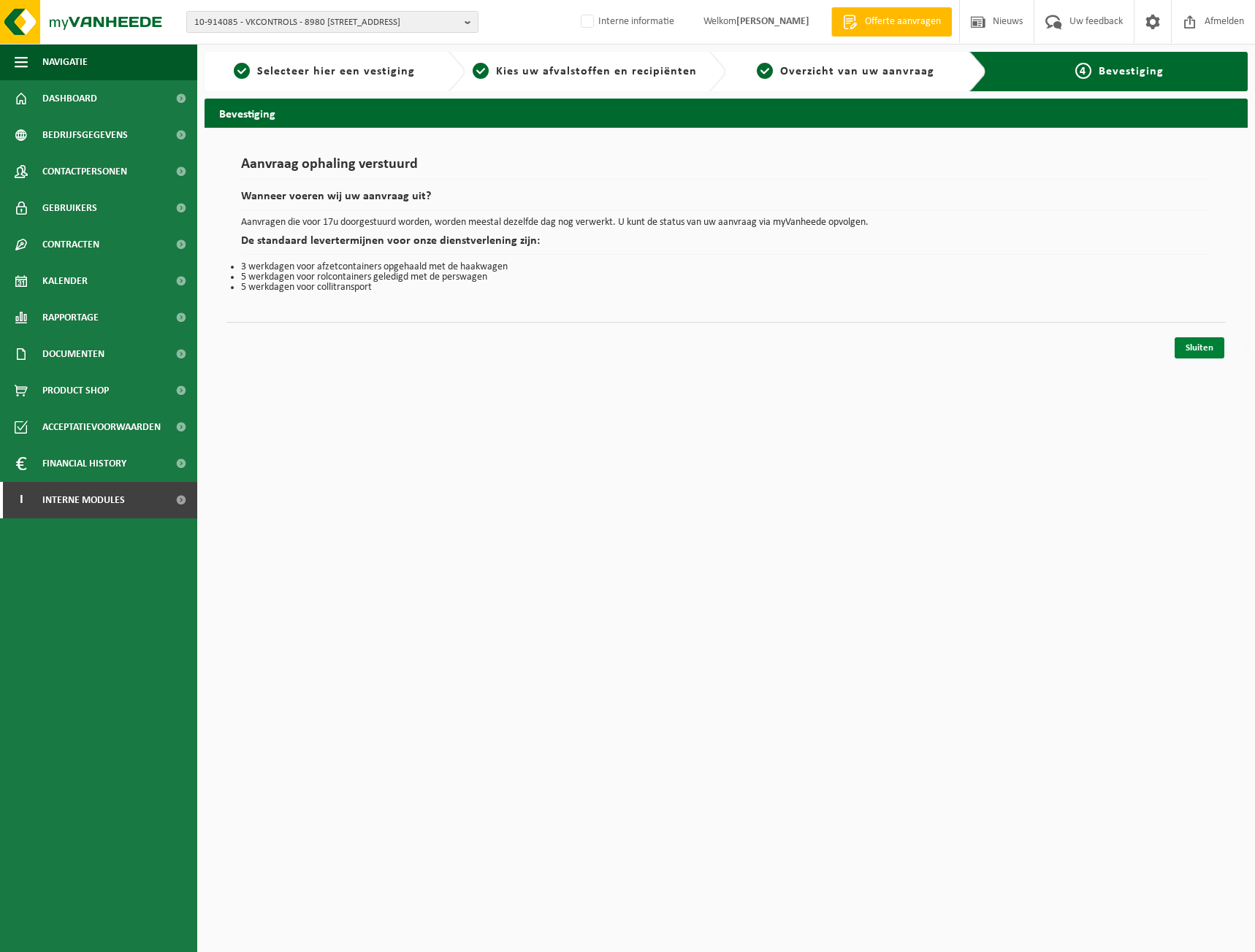
click at [1202, 346] on link "Sluiten" at bounding box center [1200, 348] width 50 height 21
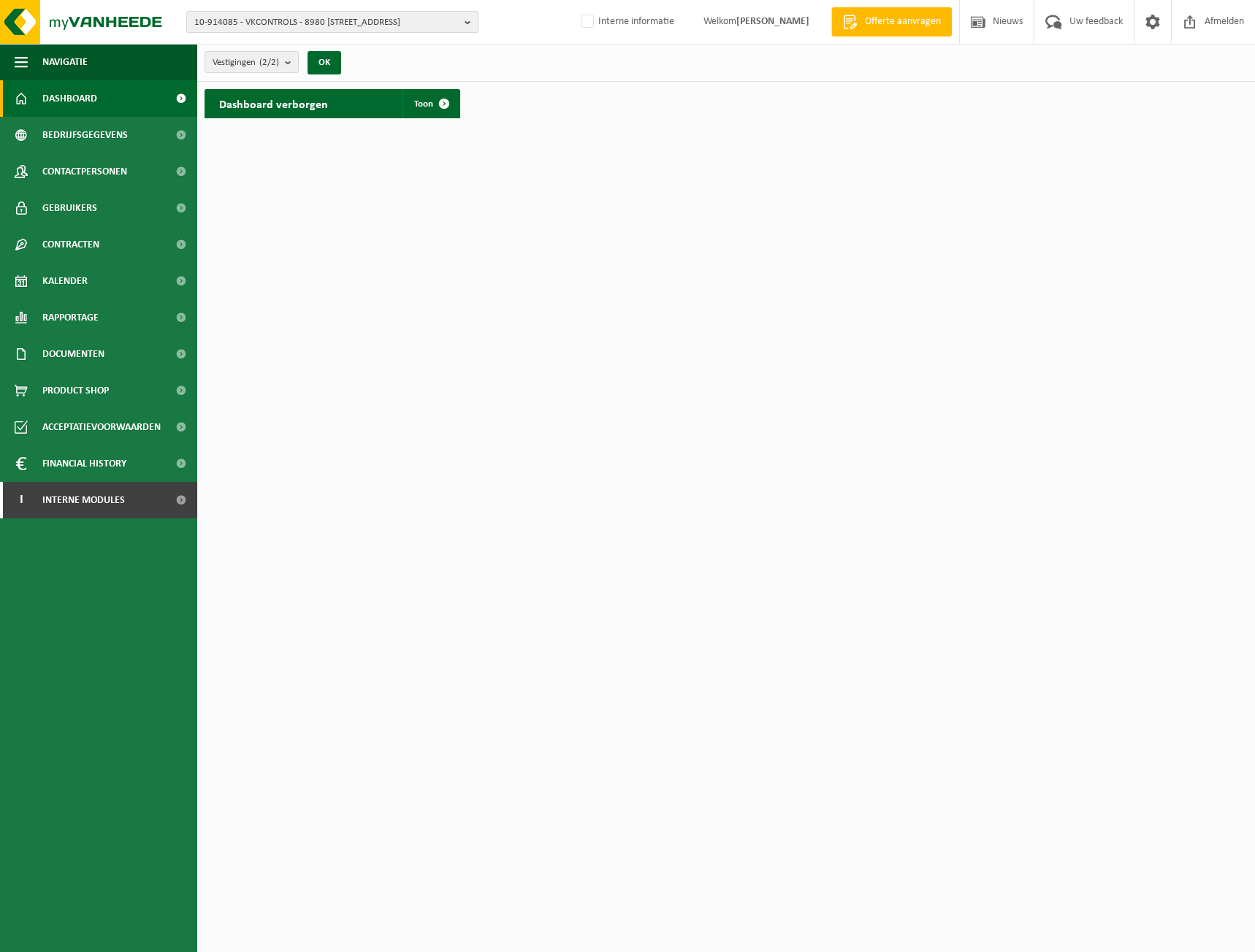
click at [355, 21] on span "10-914085 - VKCONTROLS - 8980 [STREET_ADDRESS]" at bounding box center [327, 22] width 265 height 22
paste input "10-896490"
type input "10-896490"
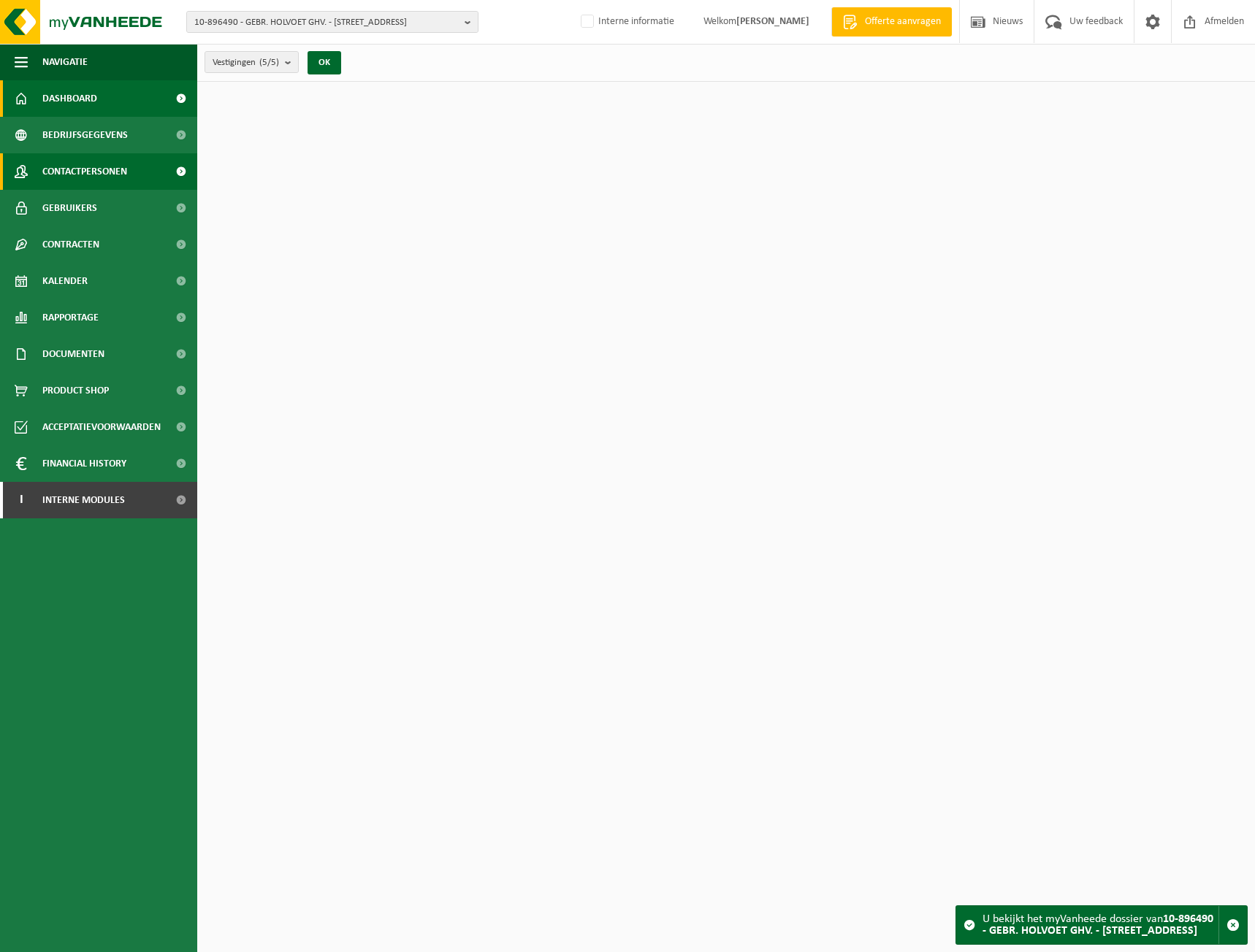
click at [89, 160] on span "Contactpersonen" at bounding box center [85, 172] width 85 height 37
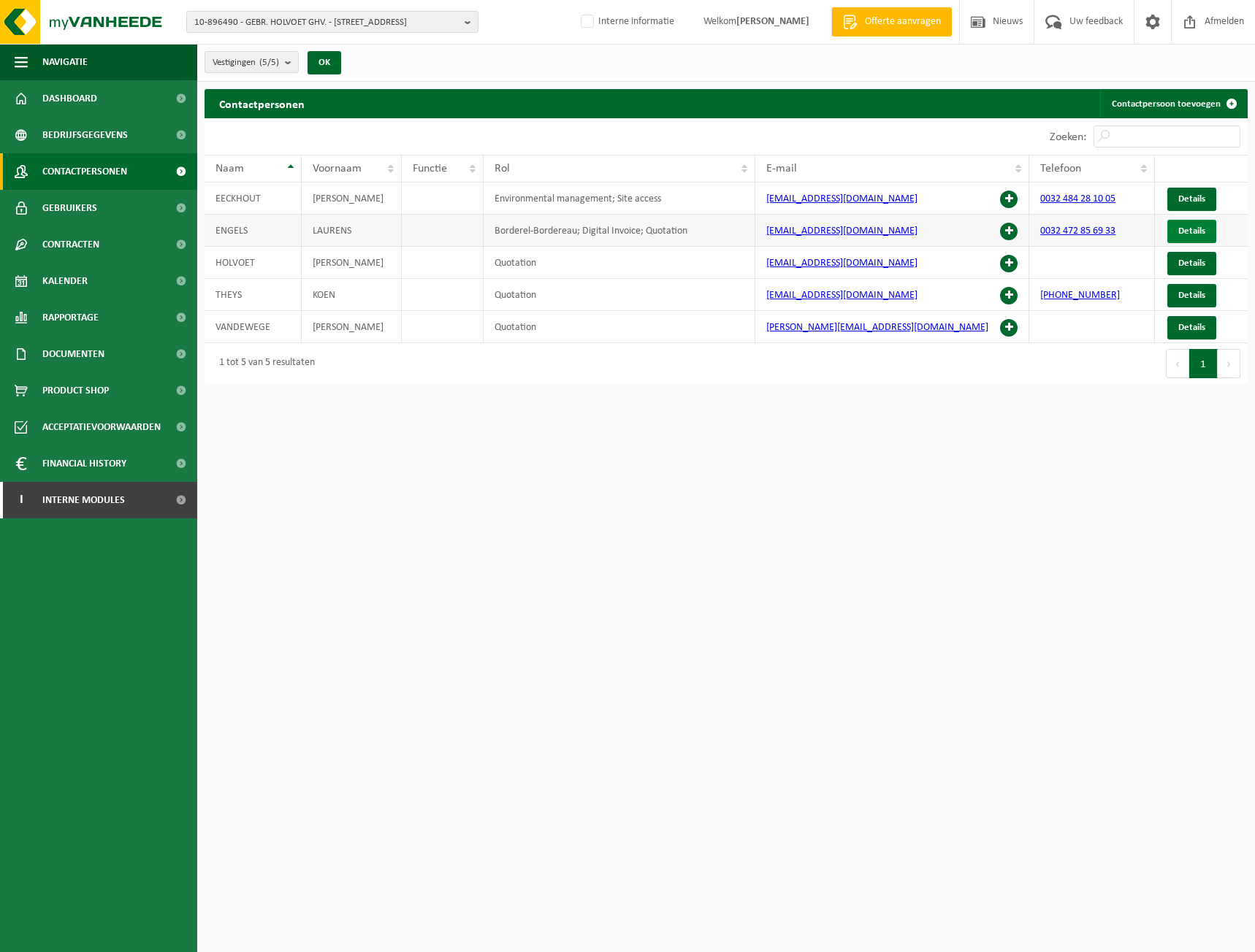
click at [1189, 229] on span "Details" at bounding box center [1192, 231] width 27 height 10
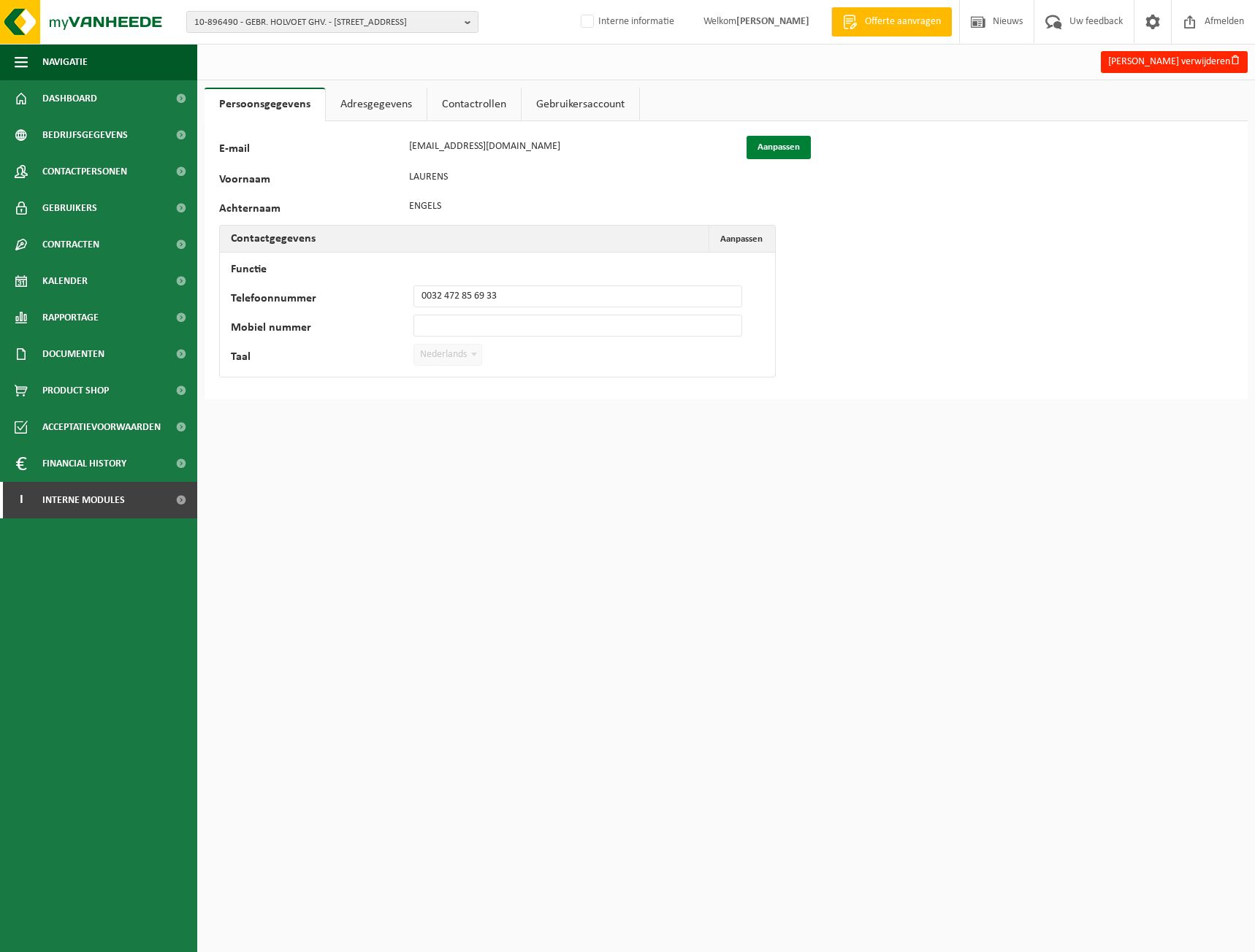
click at [778, 140] on button "Aanpassen" at bounding box center [778, 147] width 64 height 23
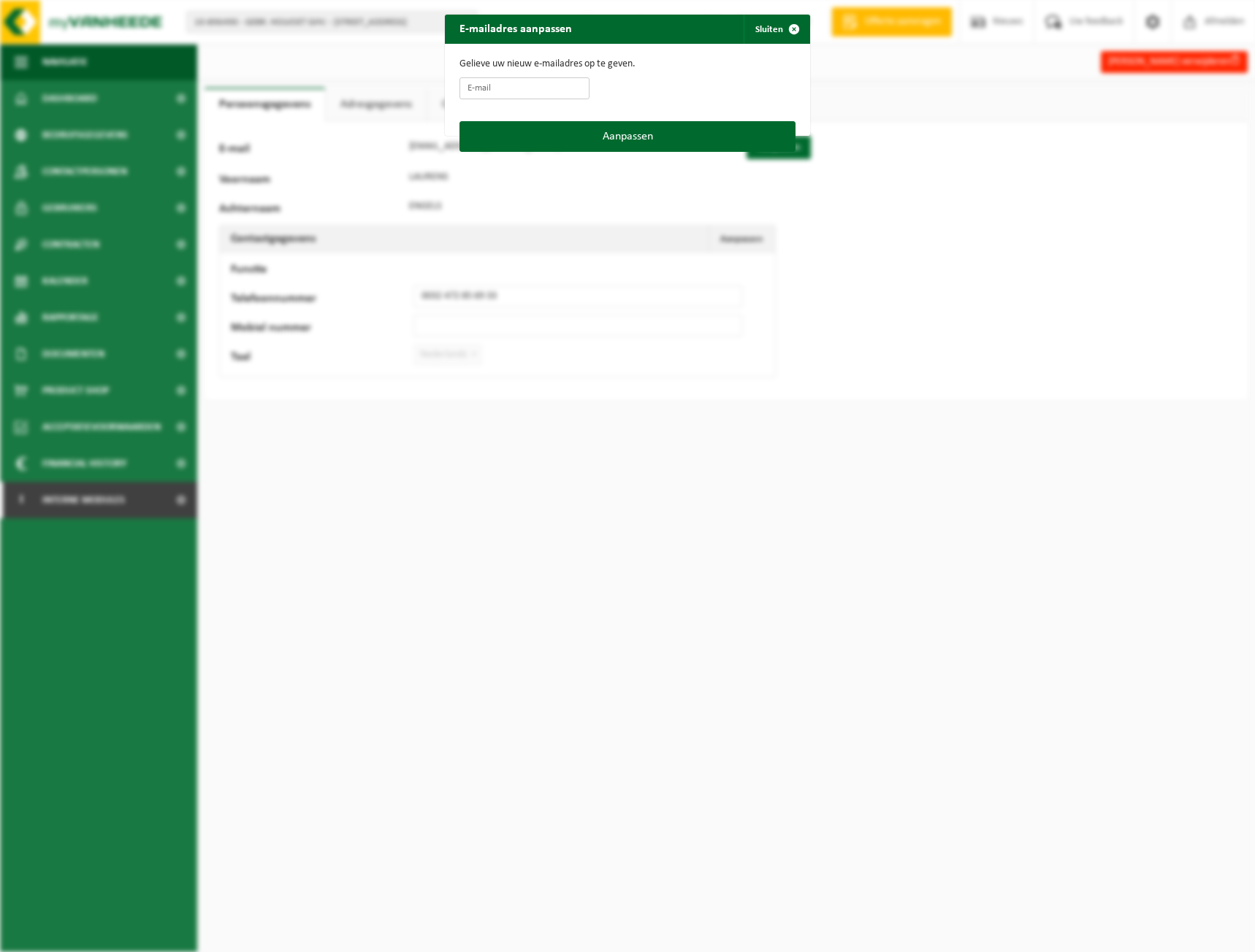
click at [527, 87] on input "E-mail" at bounding box center [525, 87] width 130 height 22
click at [539, 83] on input "E-mail" at bounding box center [525, 87] width 130 height 22
paste input "[PERSON_NAME][EMAIL_ADDRESS][DOMAIN_NAME]"
type input "[PERSON_NAME][EMAIL_ADDRESS][DOMAIN_NAME]"
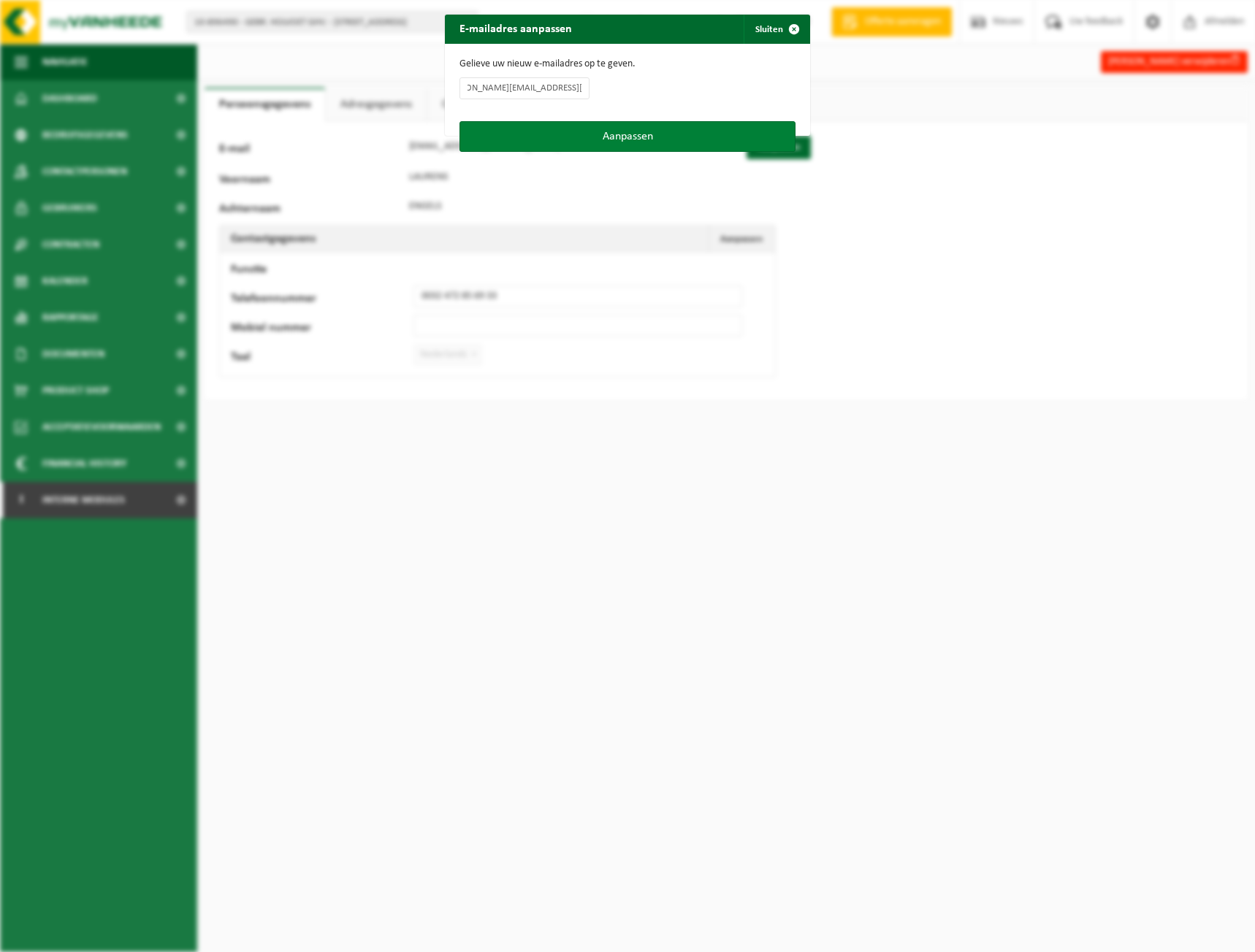
click at [605, 140] on button "Aanpassen" at bounding box center [628, 136] width 336 height 30
type input "[PERSON_NAME][EMAIL_ADDRESS][DOMAIN_NAME]"
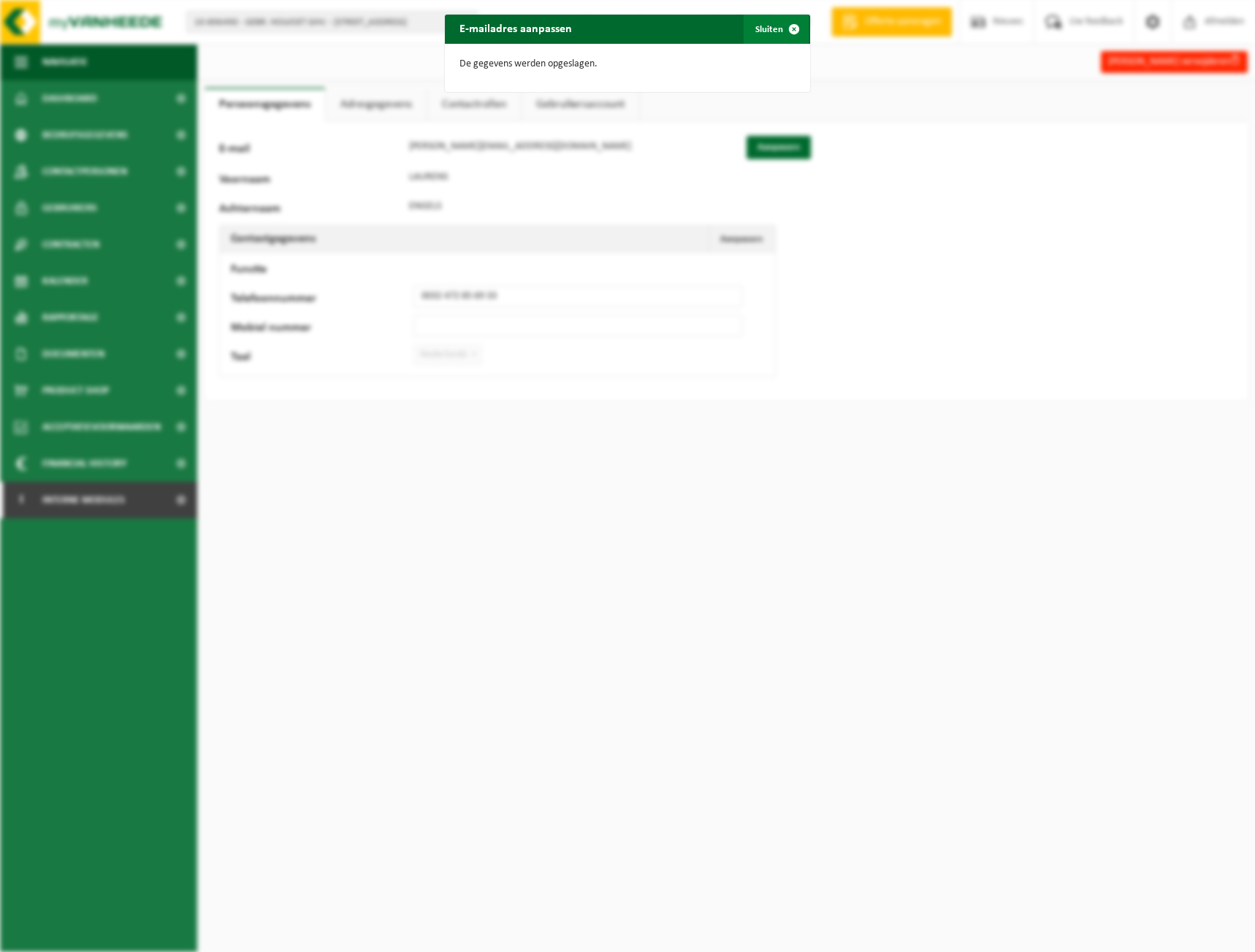
click at [784, 30] on span "button" at bounding box center [794, 29] width 29 height 29
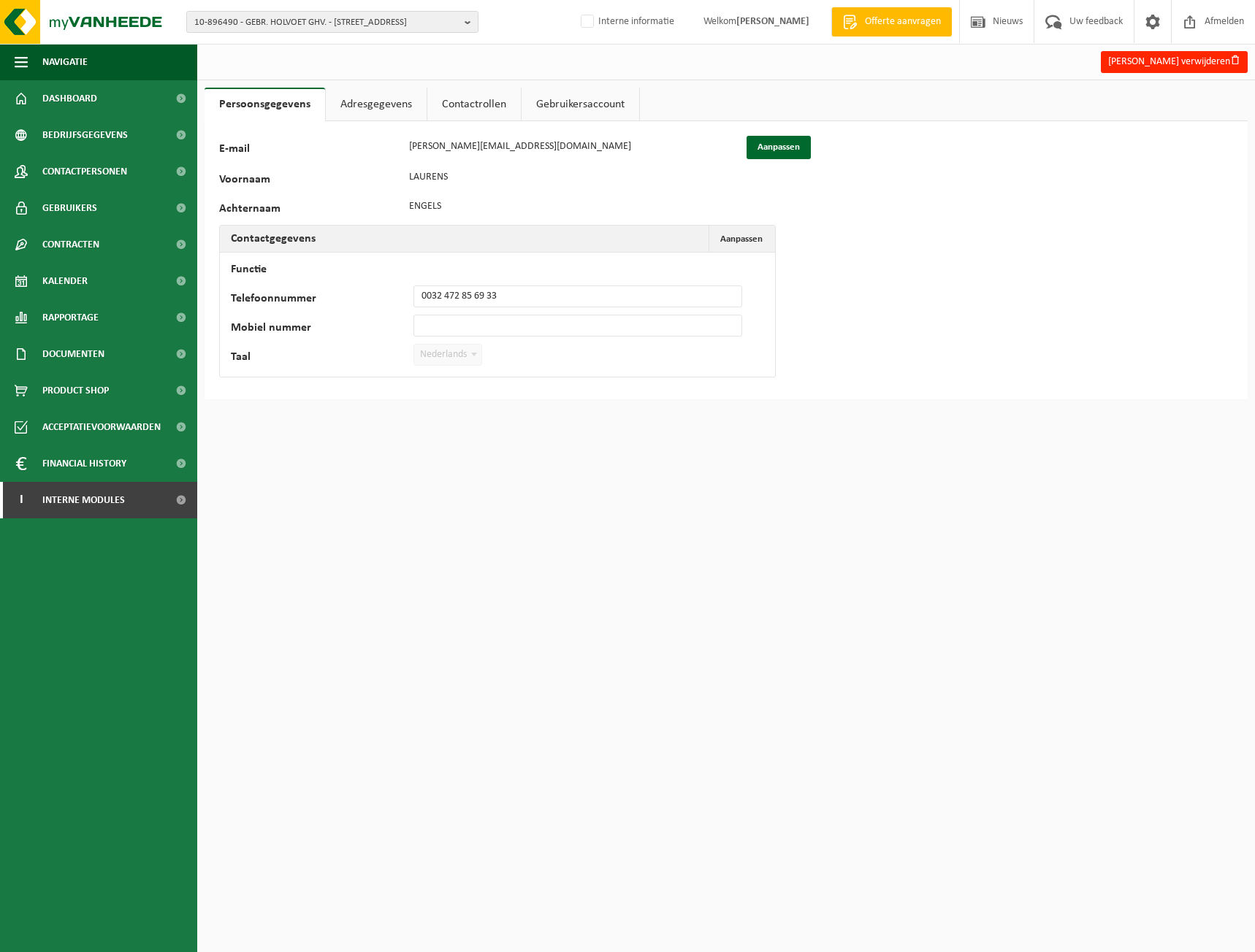
click at [384, 112] on link "Adresgegevens" at bounding box center [376, 104] width 101 height 34
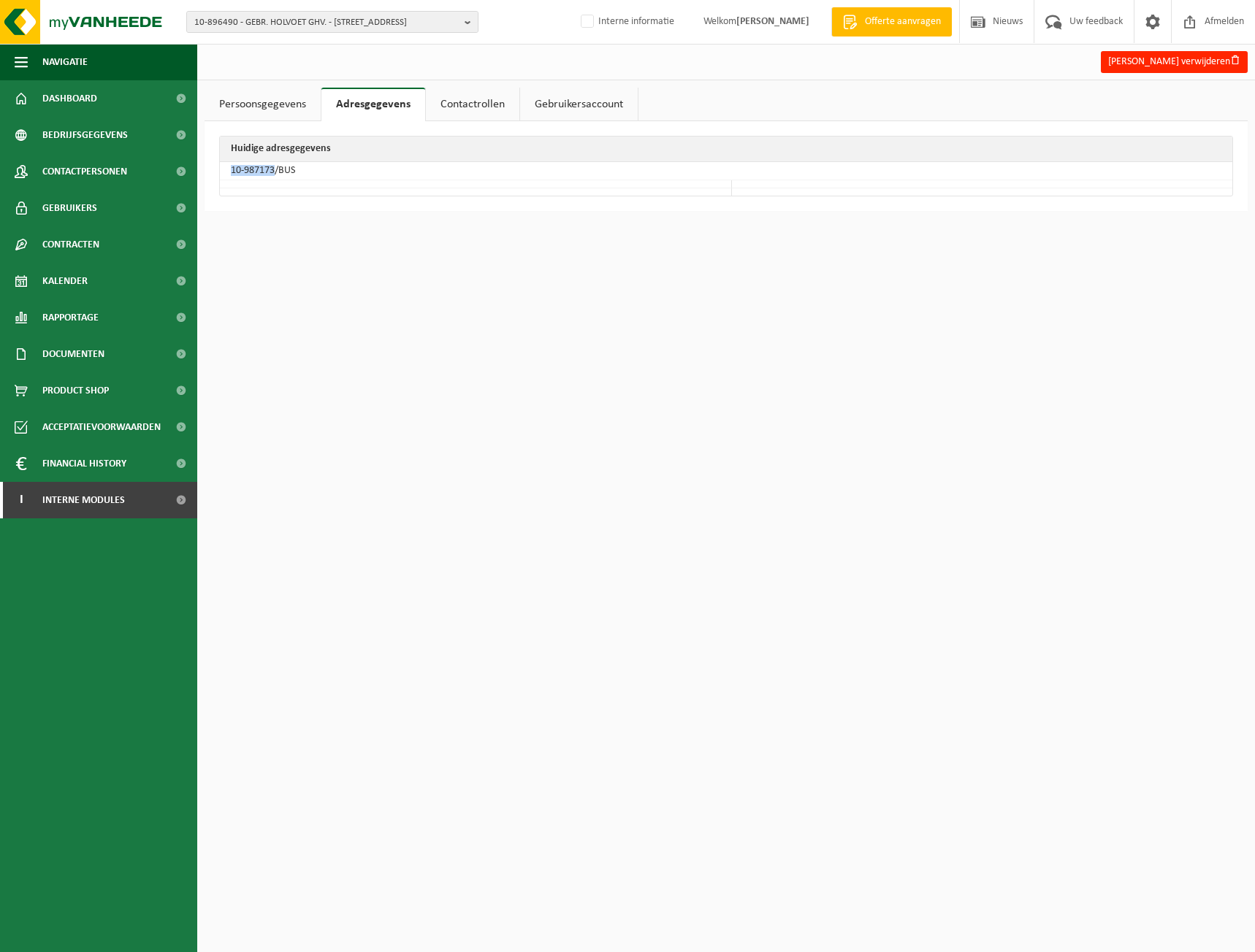
drag, startPoint x: 275, startPoint y: 169, endPoint x: 224, endPoint y: 172, distance: 51.1
click at [224, 172] on td "10-987173/BUS" at bounding box center [726, 171] width 1013 height 18
copy td "10-987173"
